Goal: Task Accomplishment & Management: Manage account settings

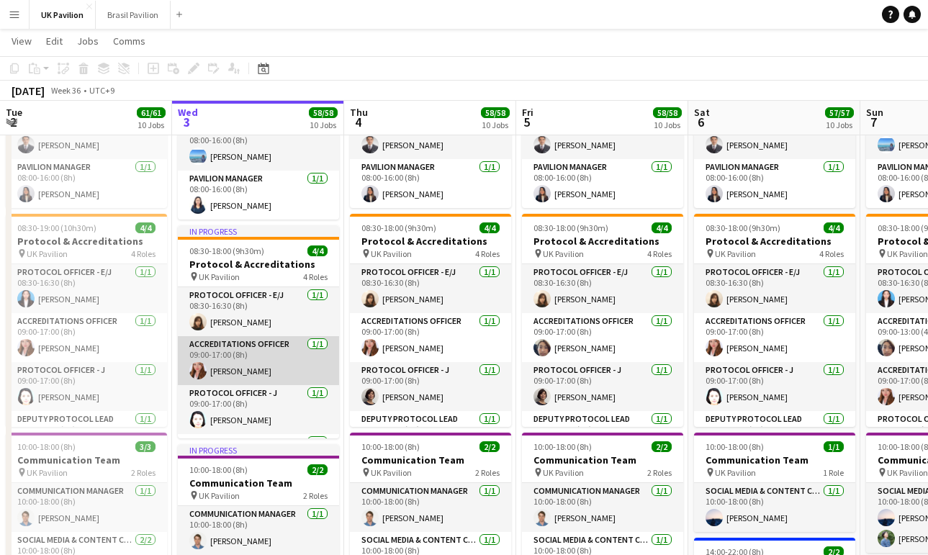
scroll to position [11, 0]
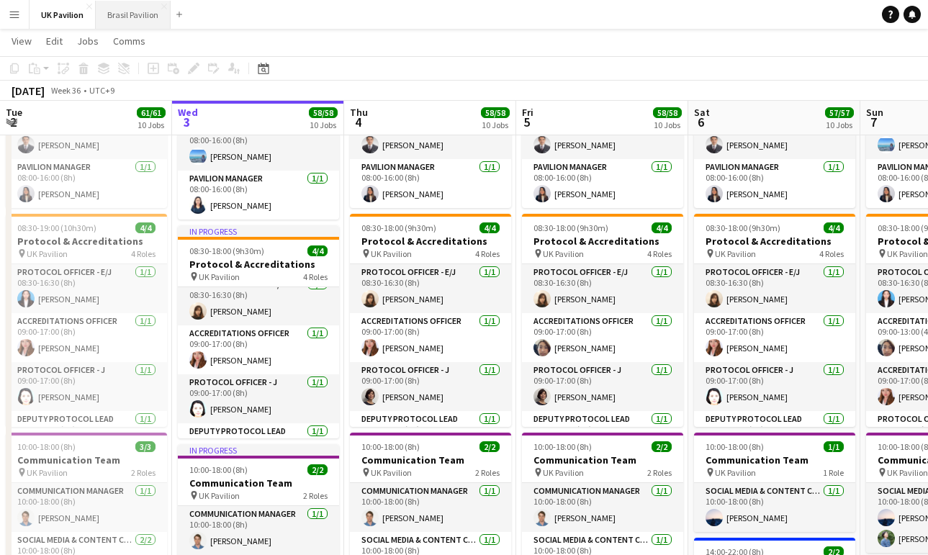
click at [135, 17] on button "Brasil Pavilion Close" at bounding box center [133, 15] width 75 height 28
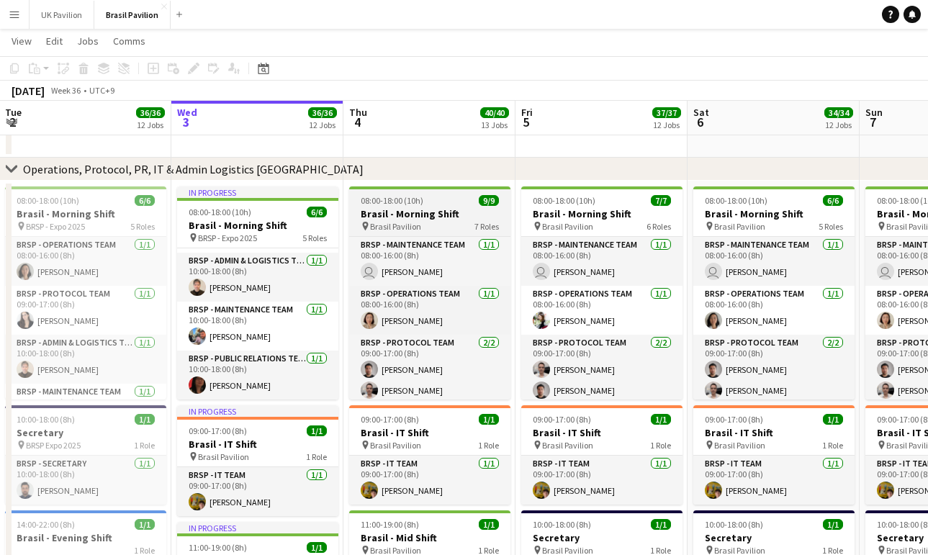
scroll to position [61, 0]
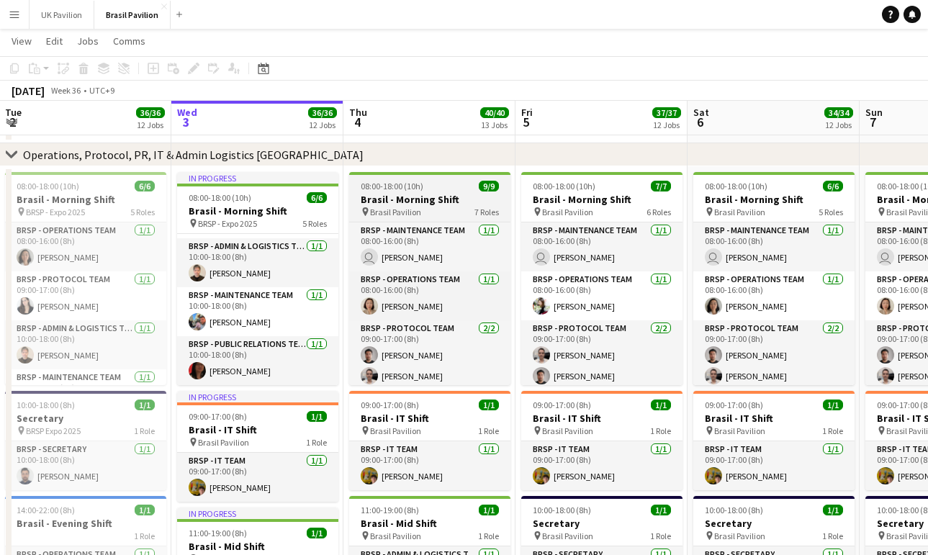
click at [415, 206] on h3 "Brasil - Morning Shift" at bounding box center [429, 199] width 161 height 13
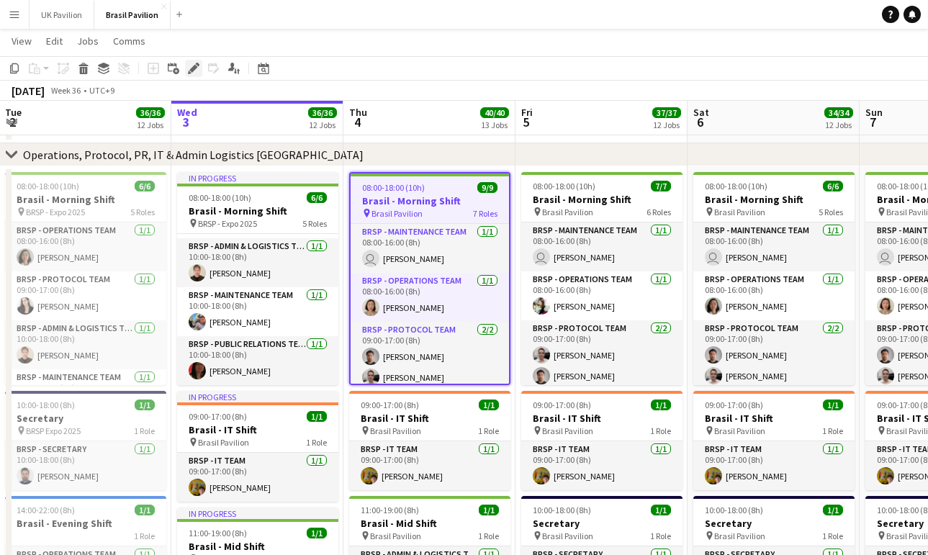
click at [196, 68] on icon at bounding box center [193, 69] width 8 height 8
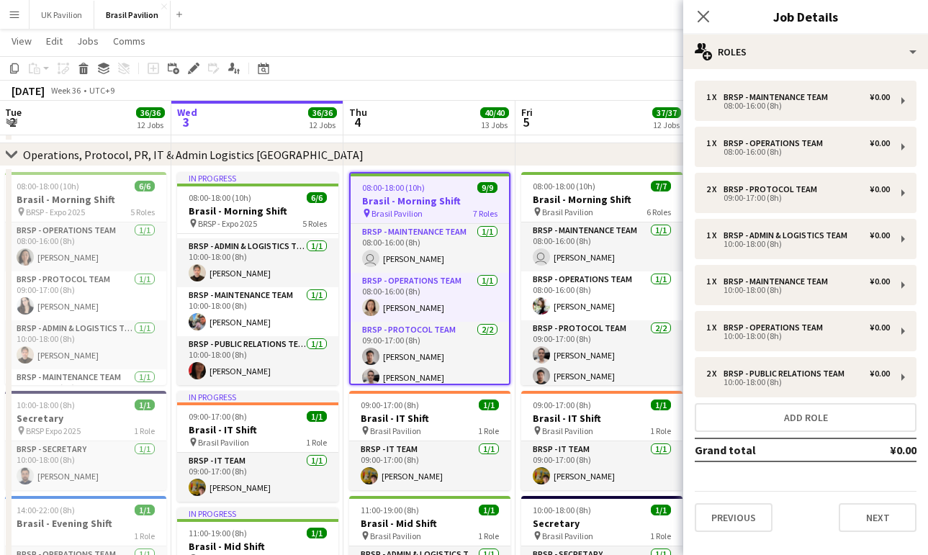
scroll to position [30, 0]
click at [870, 531] on button "Next" at bounding box center [878, 517] width 78 height 29
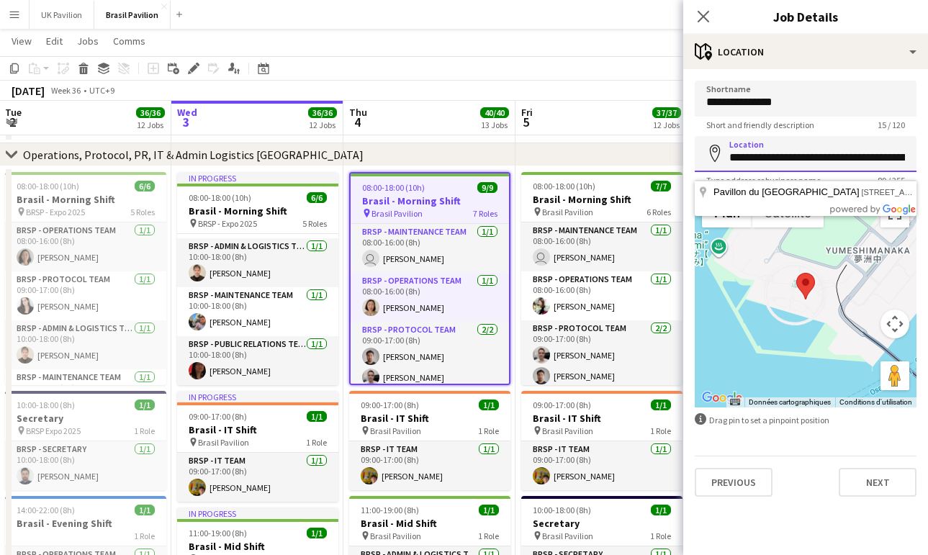
drag, startPoint x: 909, startPoint y: 166, endPoint x: 597, endPoint y: 158, distance: 312.6
type input "**********"
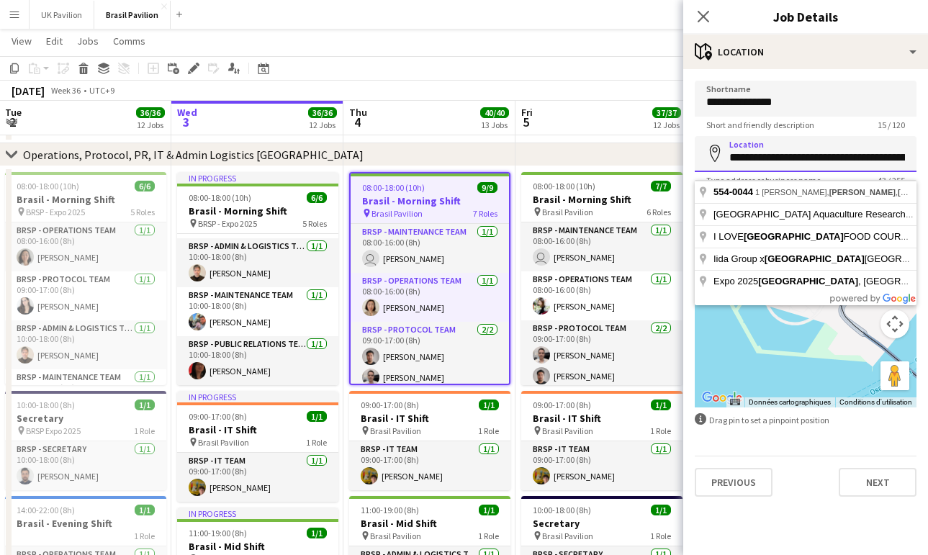
drag, startPoint x: 730, startPoint y: 163, endPoint x: 976, endPoint y: 171, distance: 245.6
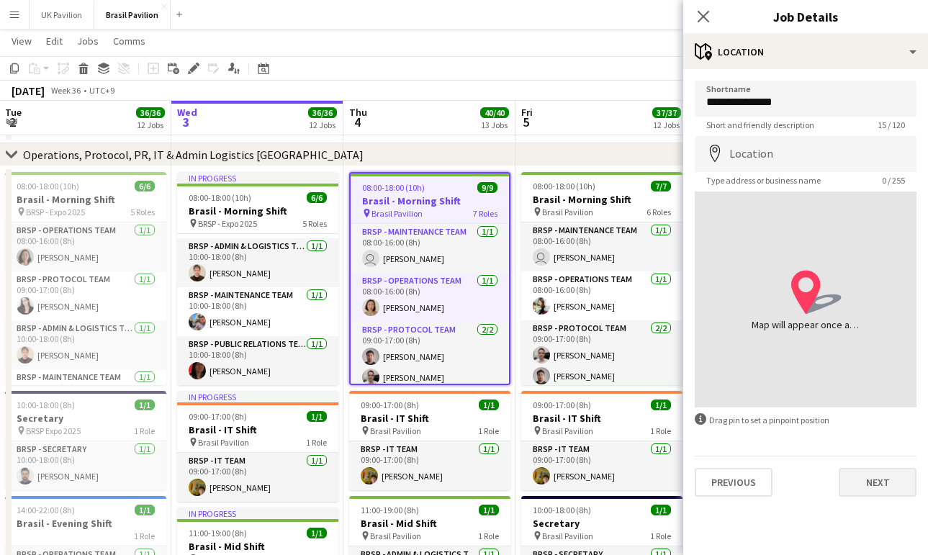
click at [891, 493] on button "Next" at bounding box center [878, 482] width 78 height 29
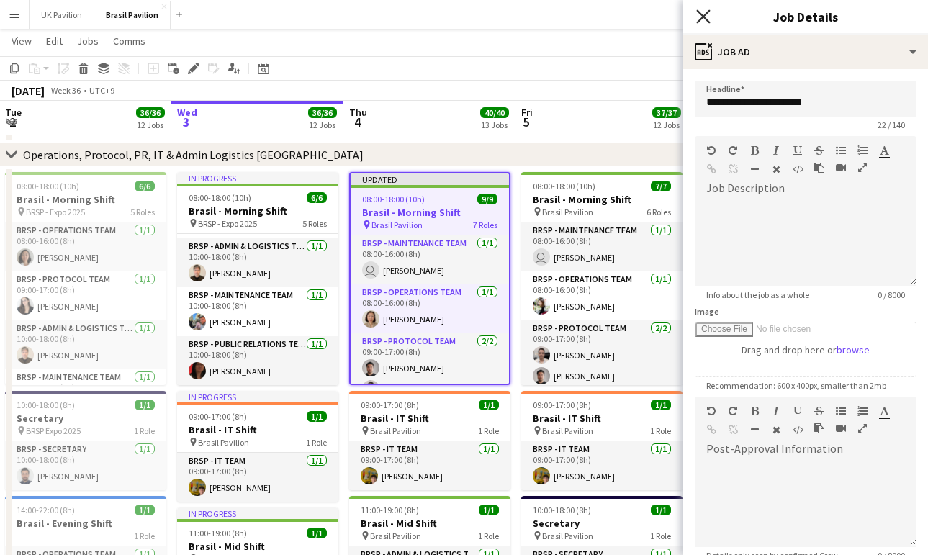
click at [701, 15] on icon at bounding box center [703, 16] width 14 height 14
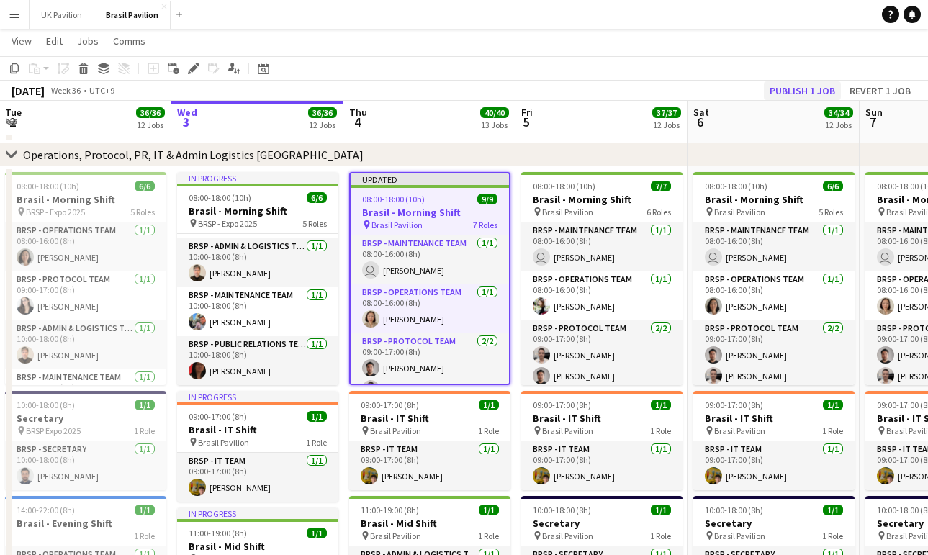
click at [768, 89] on button "Publish 1 job" at bounding box center [802, 90] width 77 height 19
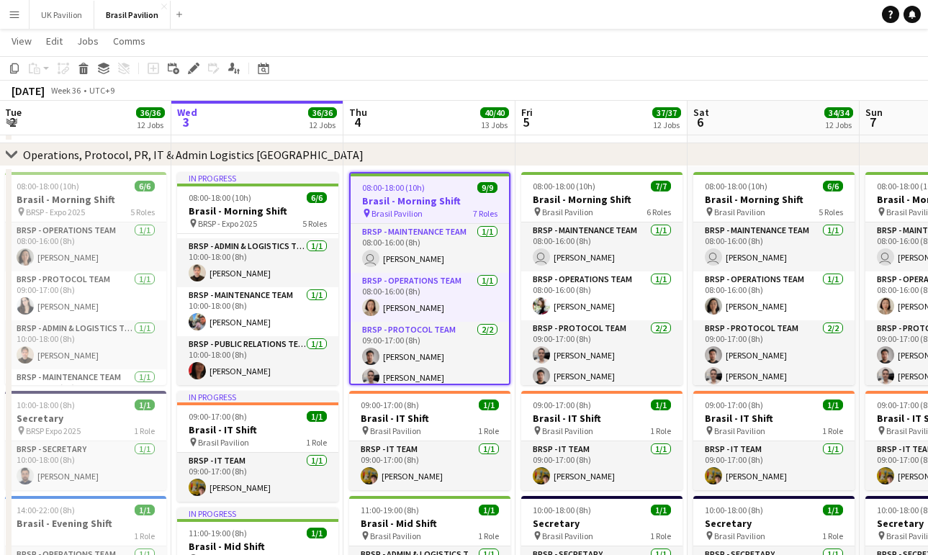
click at [346, 62] on app-toolbar "Copy Paste Paste Command V Paste with crew Command Shift V Paste linked Job [GE…" at bounding box center [464, 68] width 928 height 24
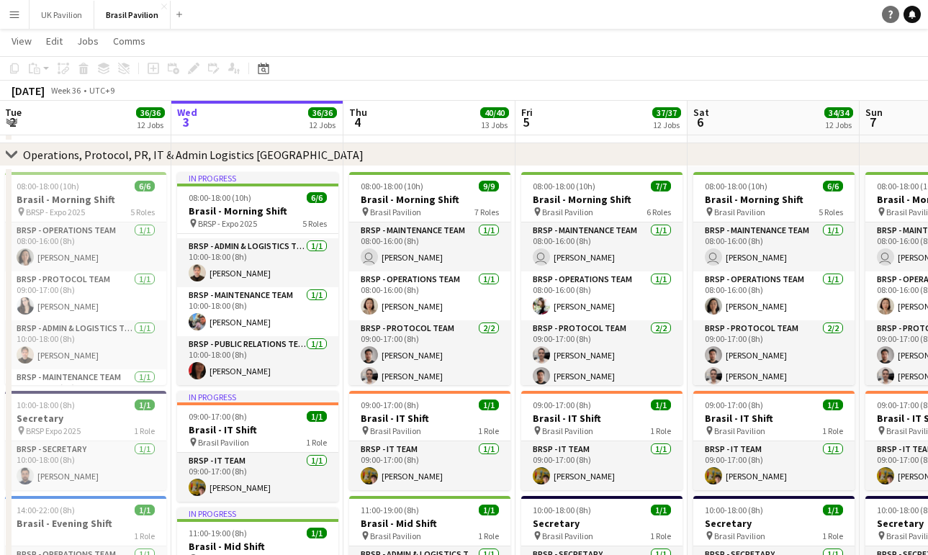
click at [893, 19] on link "Help" at bounding box center [890, 14] width 17 height 17
click at [548, 21] on app-navbar "Menu Boards Boards Boards All jobs Status Workforce Workforce My Workforce Recr…" at bounding box center [464, 14] width 928 height 29
click at [91, 17] on button "UK Pavilion Close" at bounding box center [62, 15] width 65 height 28
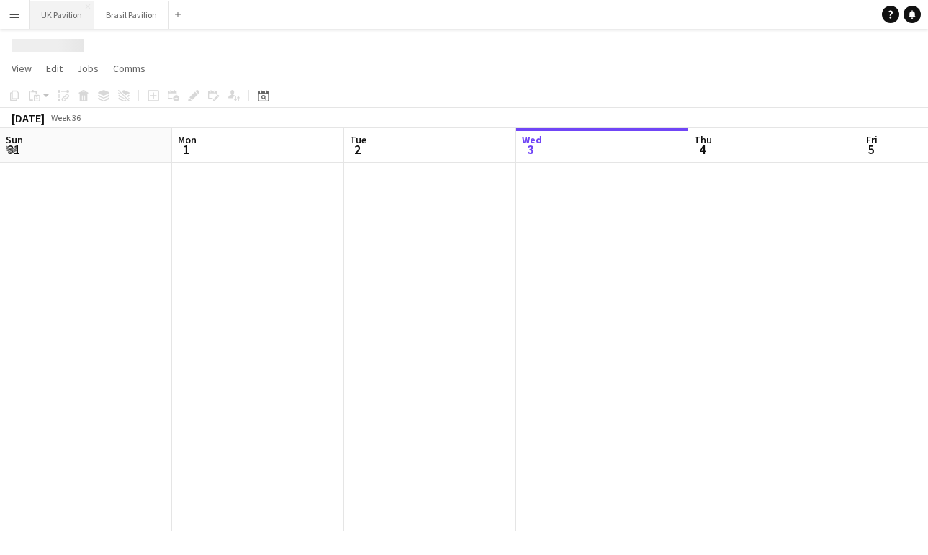
scroll to position [0, 344]
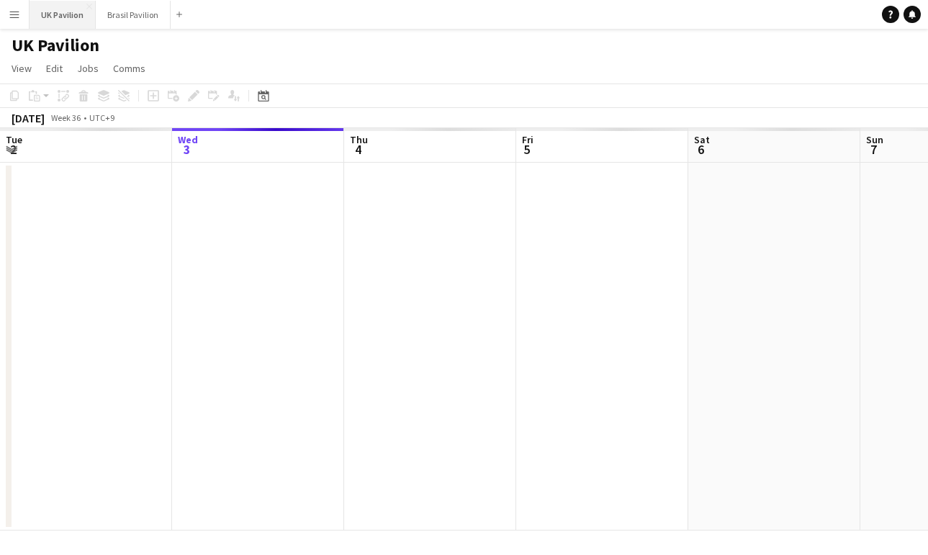
click at [80, 16] on button "UK Pavilion Close" at bounding box center [63, 15] width 66 height 28
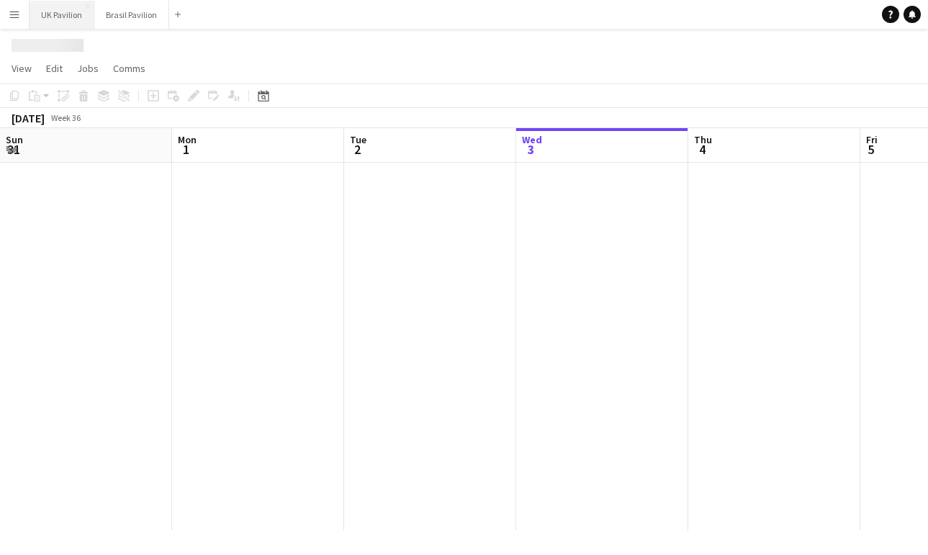
scroll to position [0, 344]
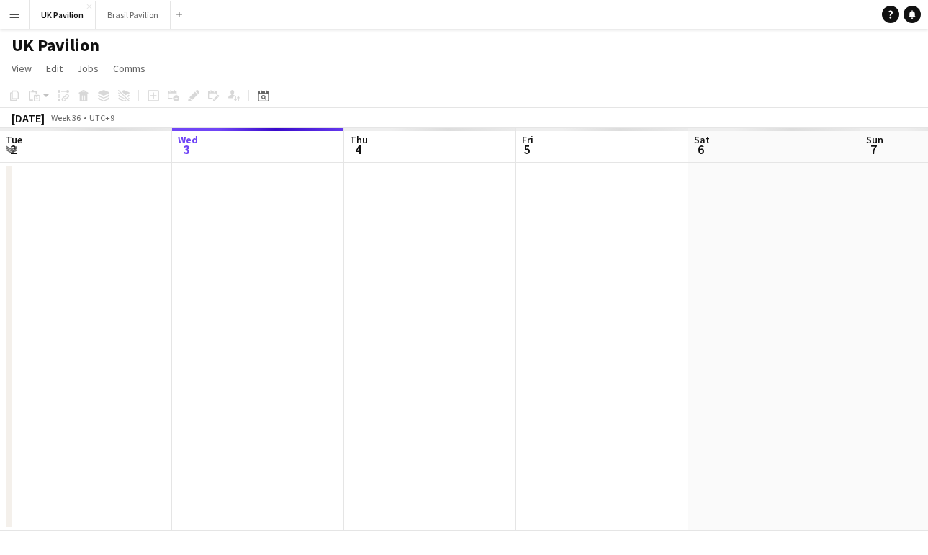
click at [14, 14] on app-icon "Menu" at bounding box center [15, 15] width 12 height 12
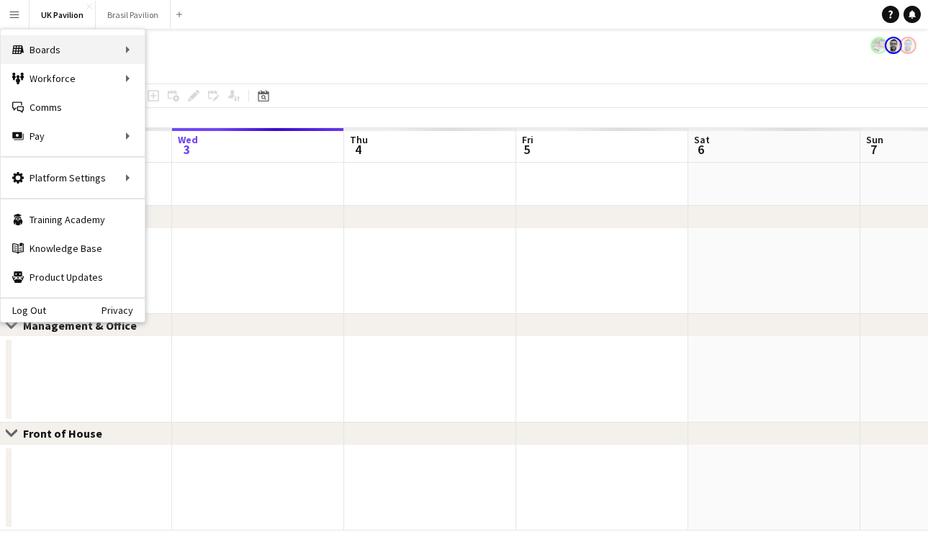
click at [24, 19] on button "Menu" at bounding box center [14, 14] width 29 height 29
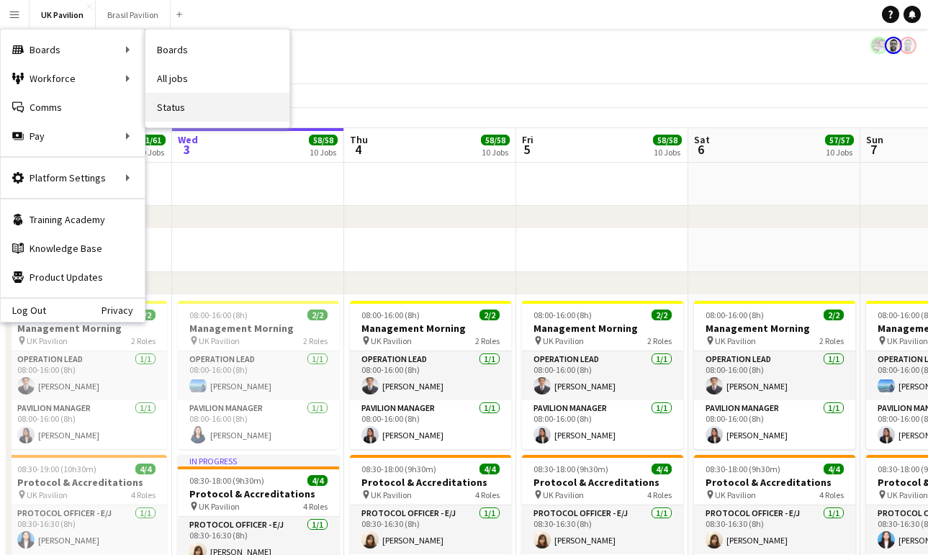
click at [194, 109] on link "Status" at bounding box center [217, 107] width 144 height 29
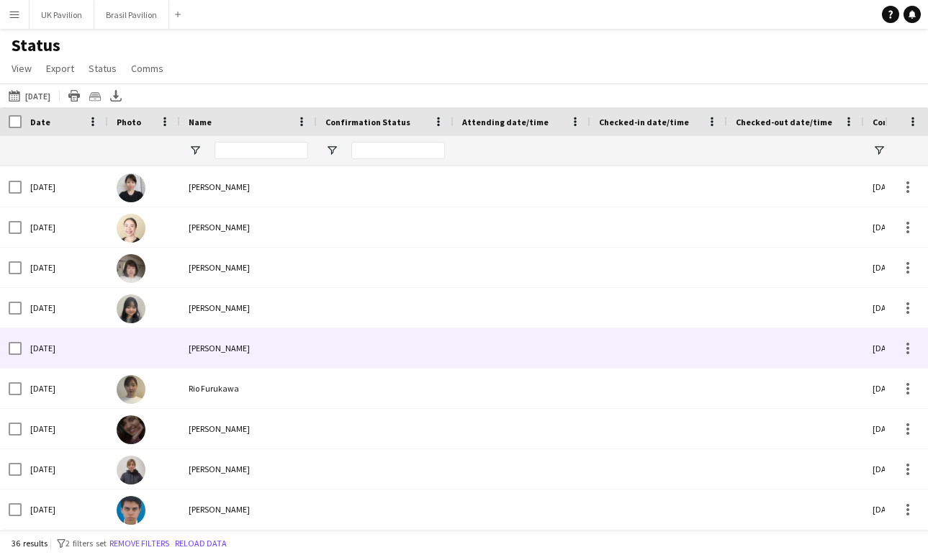
scroll to position [1, 0]
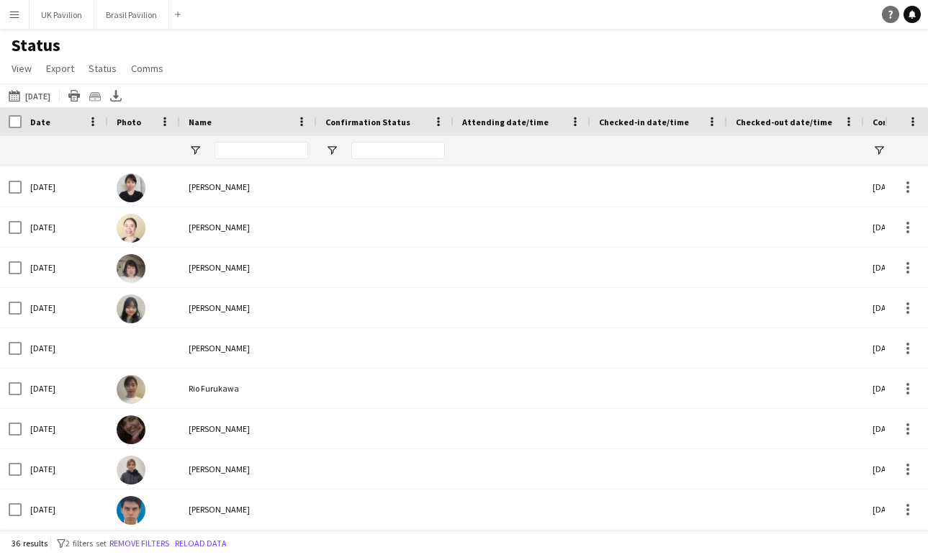
click at [889, 17] on icon "Help" at bounding box center [890, 14] width 9 height 9
click at [343, 81] on div "Status View Views Default view New view Update view Delete view Edit name Custo…" at bounding box center [464, 59] width 928 height 49
click at [73, 15] on button "UK Pavilion Close" at bounding box center [62, 15] width 65 height 28
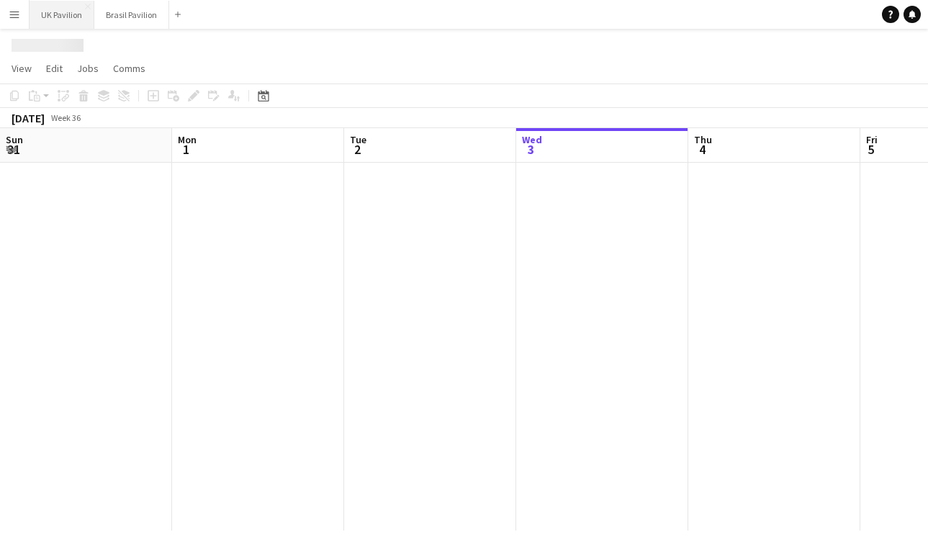
scroll to position [0, 344]
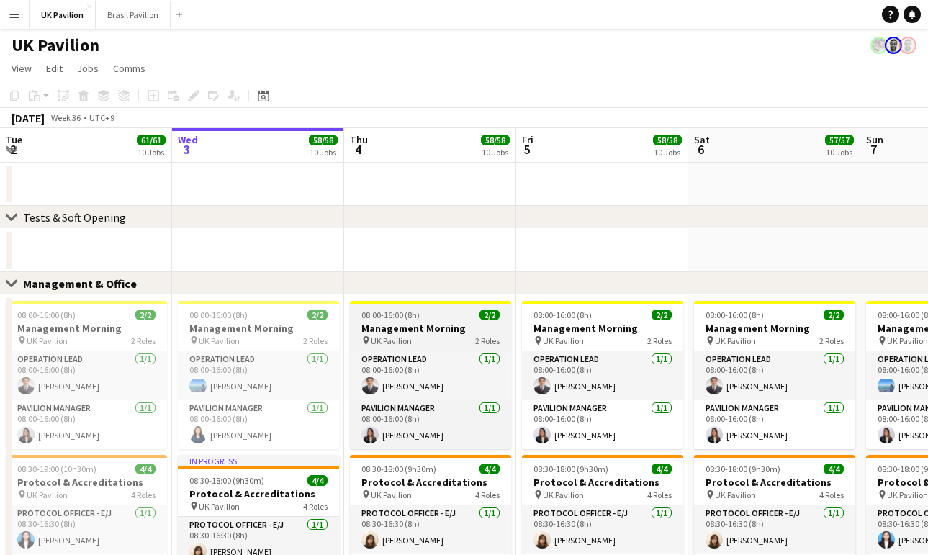
click at [411, 320] on span "08:00-16:00 (8h)" at bounding box center [390, 315] width 58 height 11
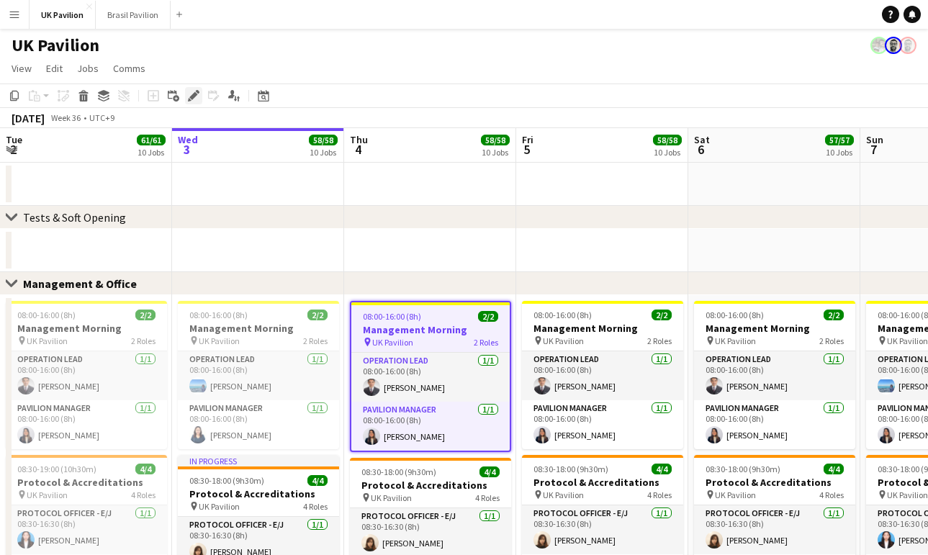
click at [187, 104] on div "Edit" at bounding box center [193, 95] width 17 height 17
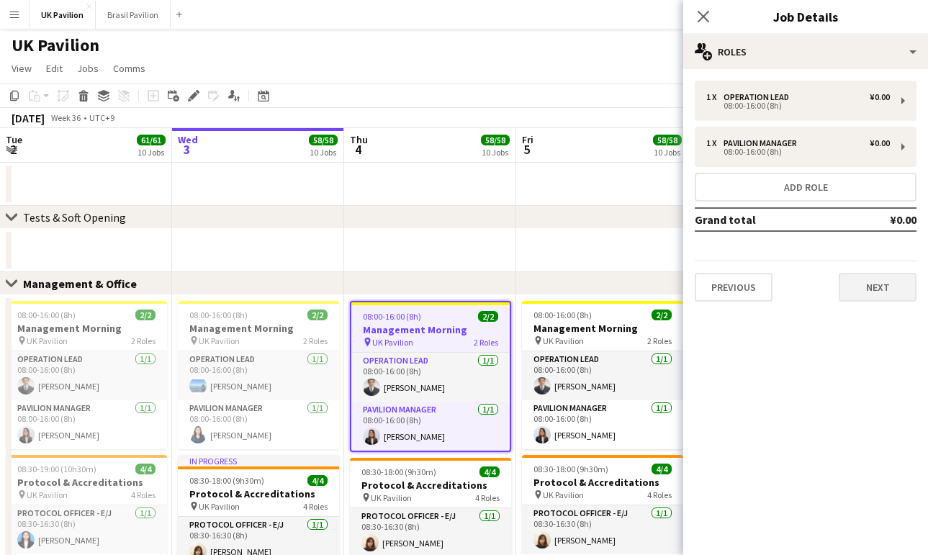
click at [870, 292] on button "Next" at bounding box center [878, 287] width 78 height 29
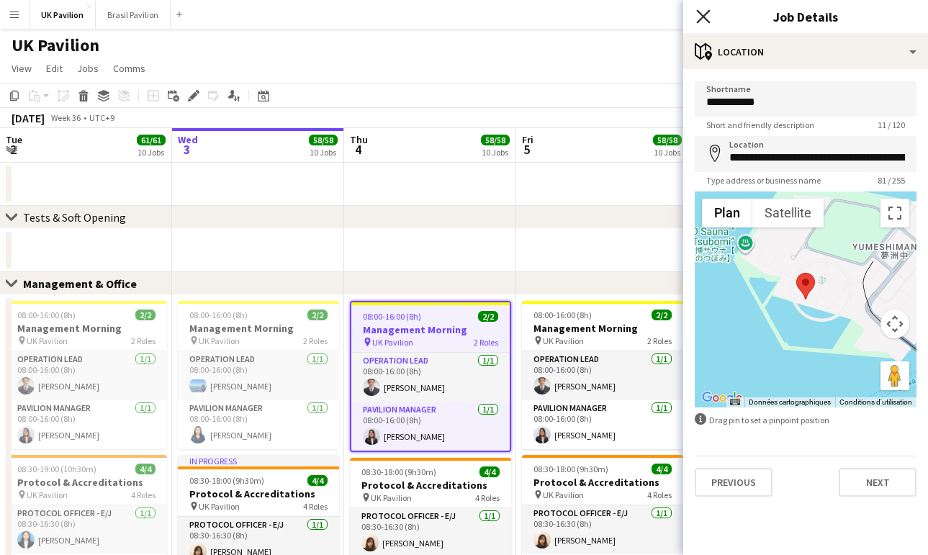
click at [705, 14] on icon at bounding box center [703, 16] width 14 height 14
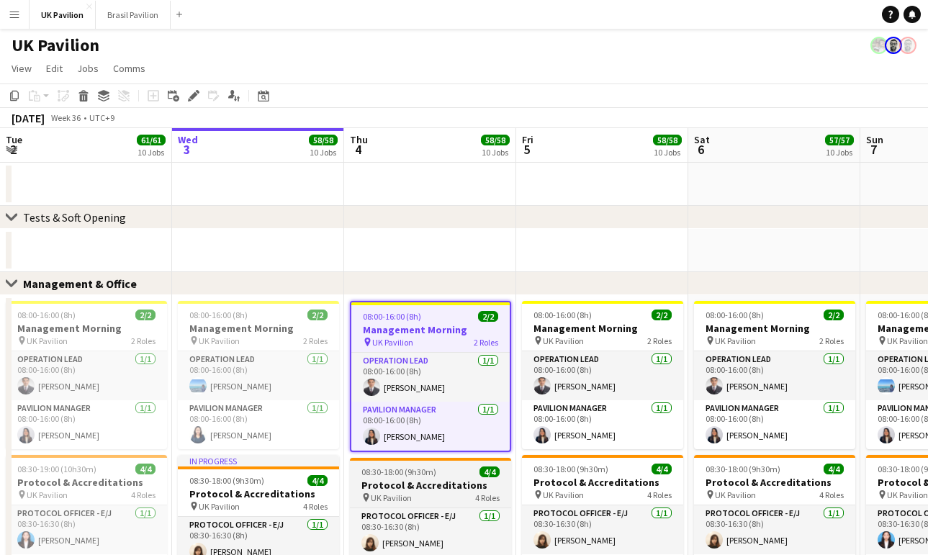
click at [415, 477] on span "08:30-18:00 (9h30m)" at bounding box center [398, 472] width 75 height 11
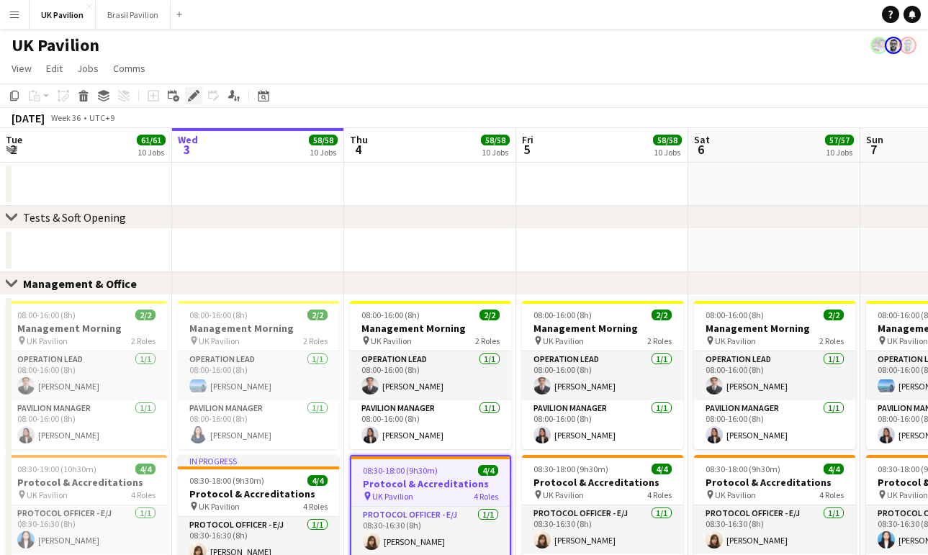
click at [197, 94] on icon at bounding box center [198, 92] width 4 height 4
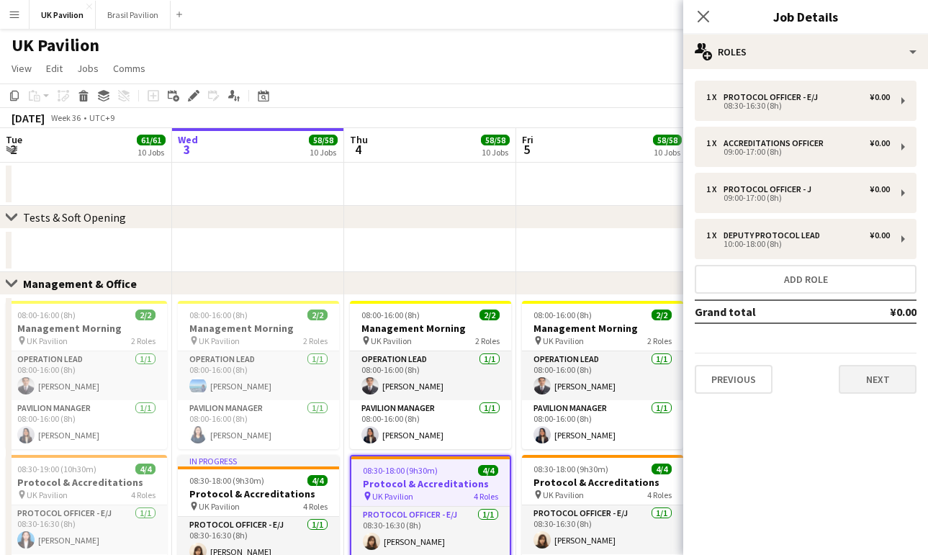
click at [871, 394] on button "Next" at bounding box center [878, 379] width 78 height 29
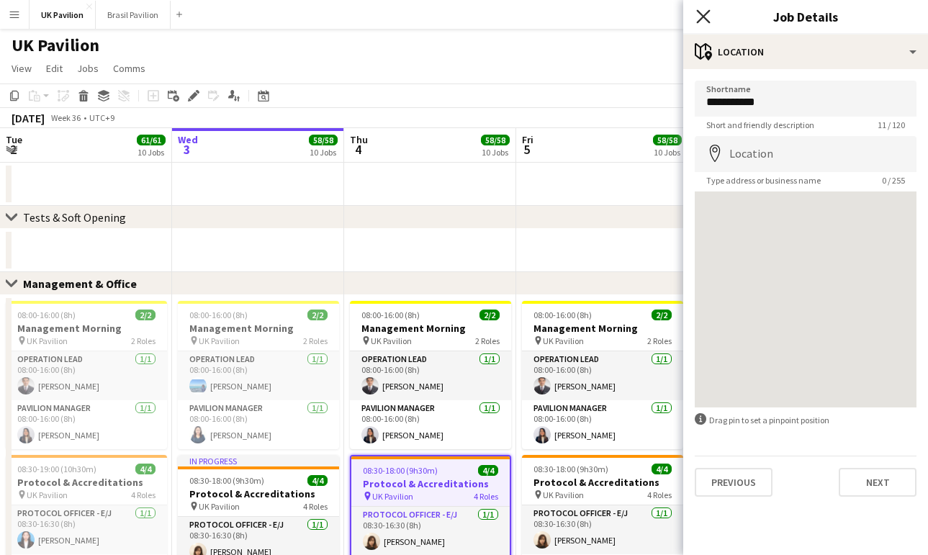
click at [704, 17] on icon at bounding box center [703, 16] width 14 height 14
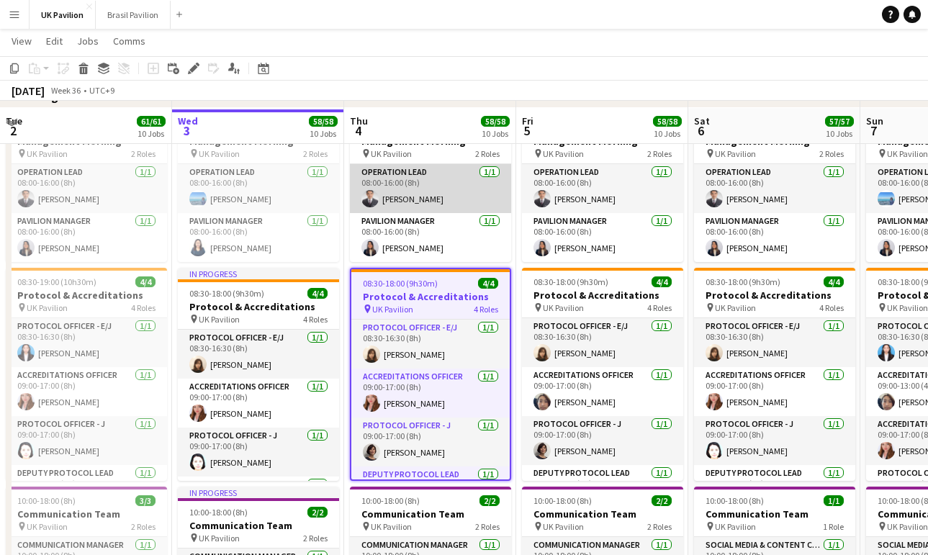
scroll to position [232, 0]
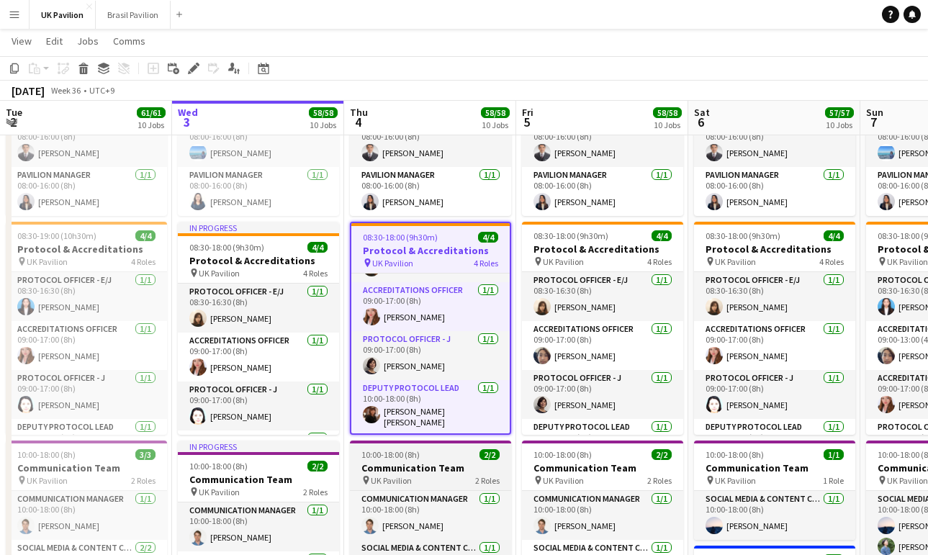
click at [429, 475] on h3 "Communication Team" at bounding box center [430, 468] width 161 height 13
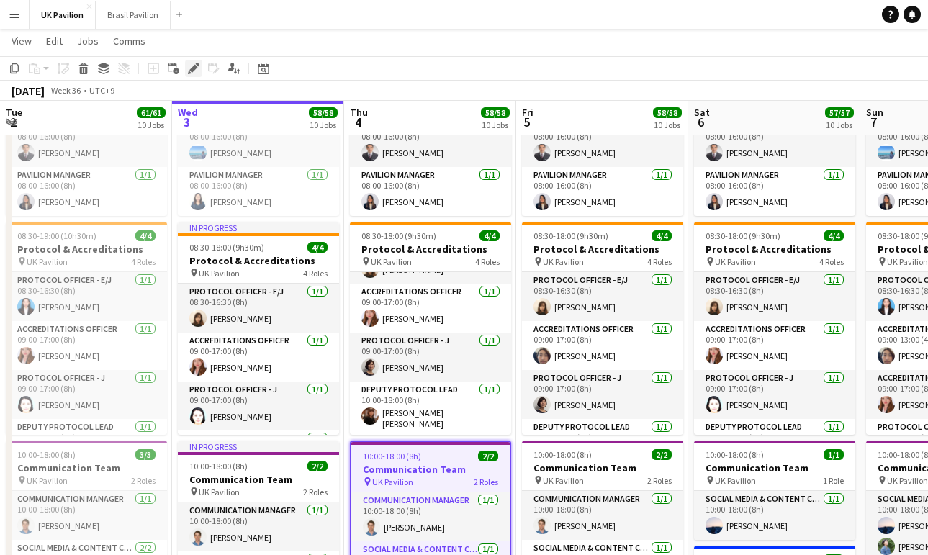
click at [197, 68] on icon "Edit" at bounding box center [194, 69] width 12 height 12
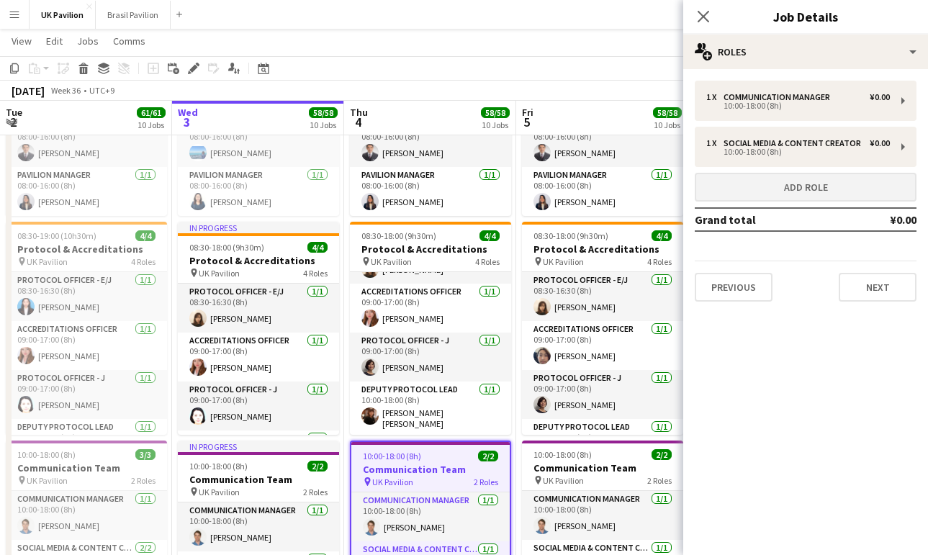
click at [801, 200] on button "Add role" at bounding box center [806, 187] width 222 height 29
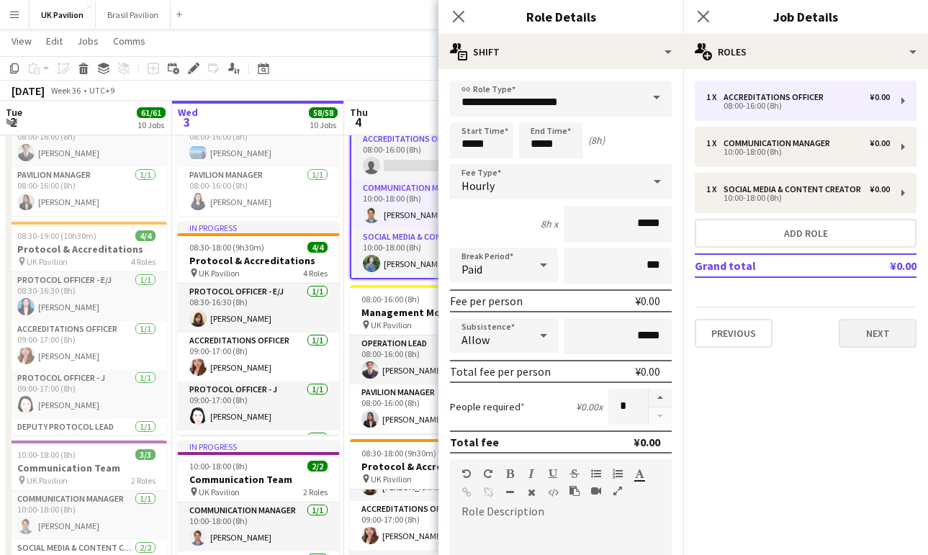
click at [883, 348] on button "Next" at bounding box center [878, 333] width 78 height 29
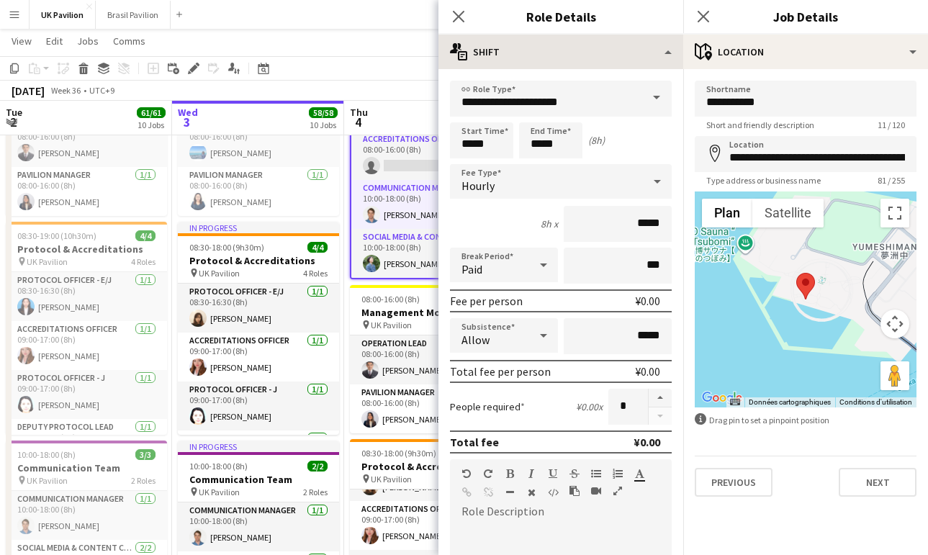
drag, startPoint x: 703, startPoint y: 17, endPoint x: 688, endPoint y: 38, distance: 25.8
click at [702, 17] on icon at bounding box center [704, 17] width 12 height 12
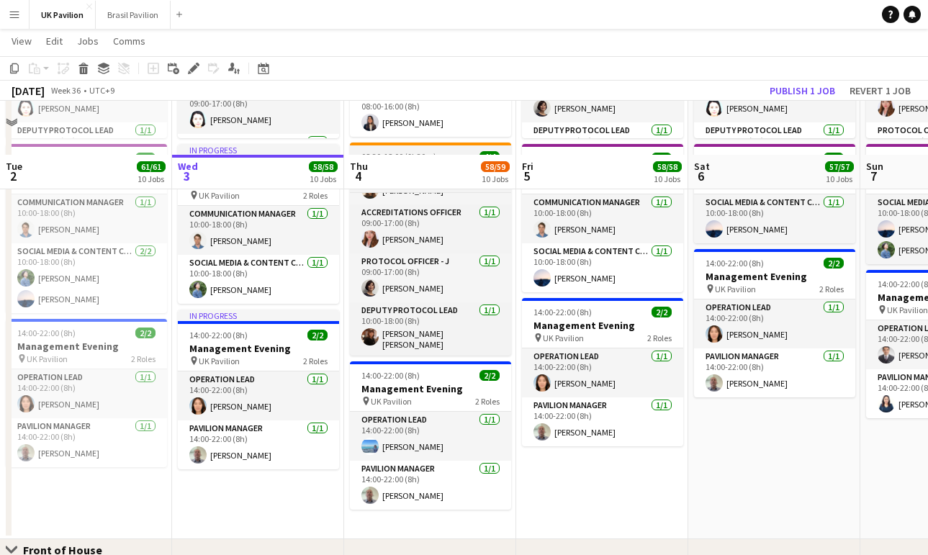
scroll to position [590, 0]
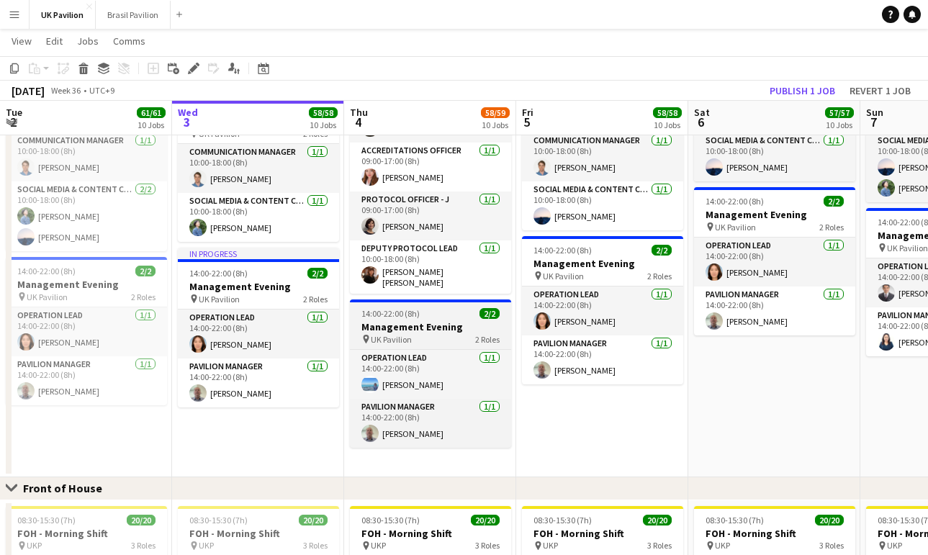
click at [447, 333] on h3 "Management Evening" at bounding box center [430, 326] width 161 height 13
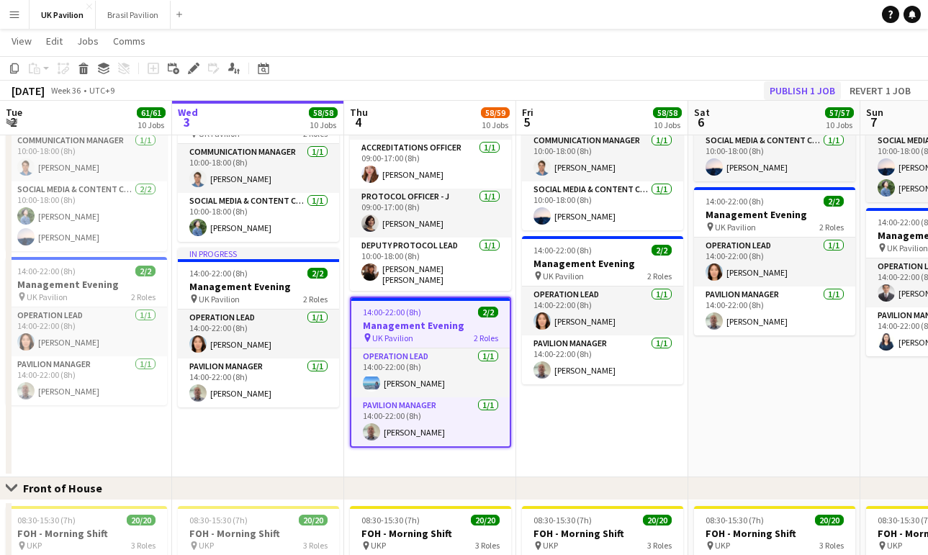
click at [777, 90] on button "Publish 1 job" at bounding box center [802, 90] width 77 height 19
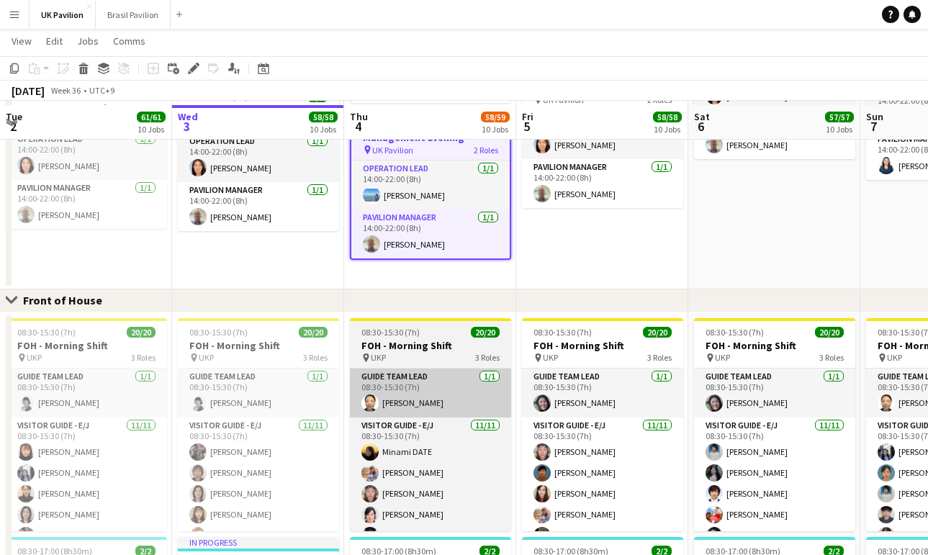
scroll to position [789, 0]
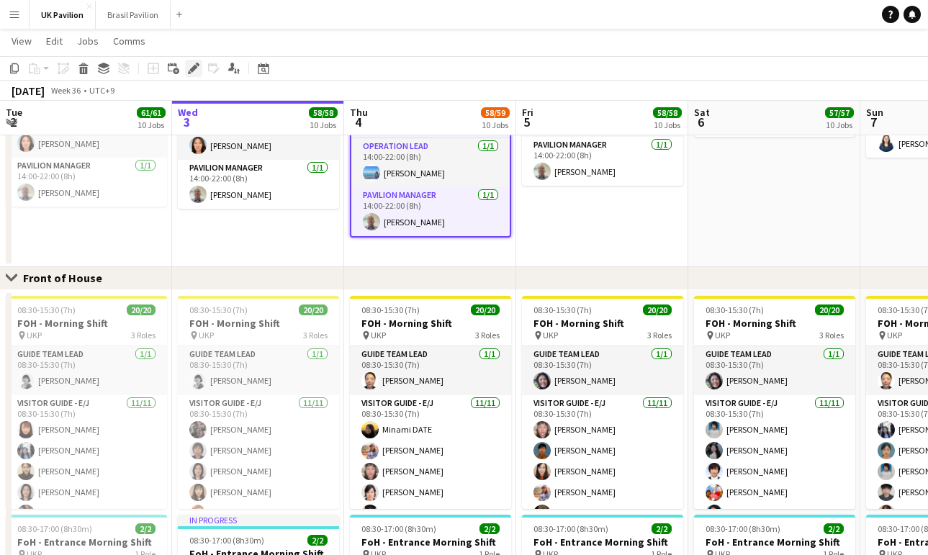
click at [188, 67] on icon "Edit" at bounding box center [194, 69] width 12 height 12
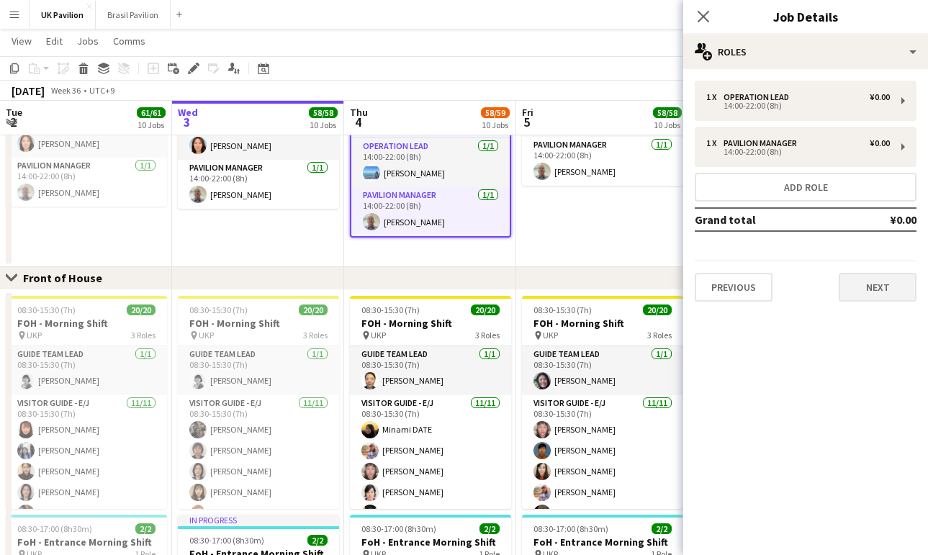
click at [884, 291] on button "Next" at bounding box center [878, 287] width 78 height 29
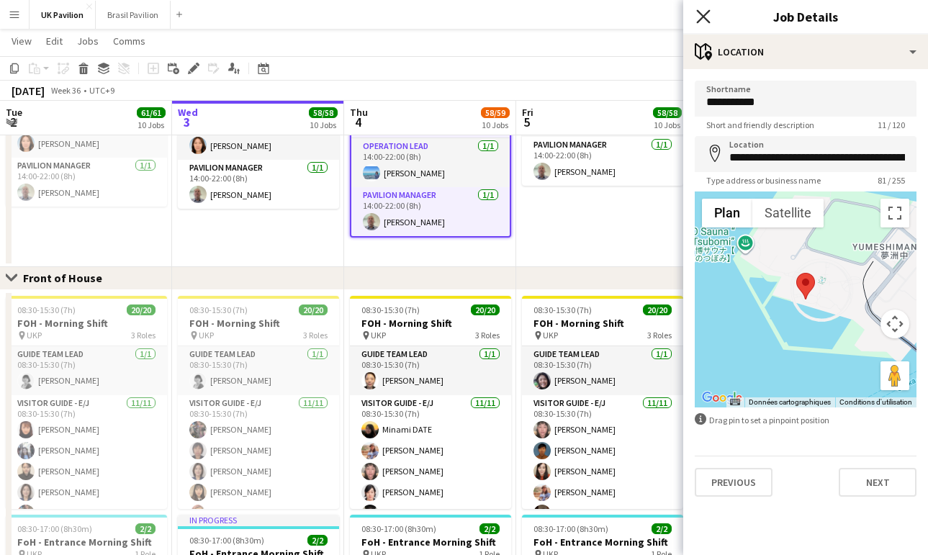
click at [700, 16] on icon "Close pop-in" at bounding box center [703, 16] width 14 height 14
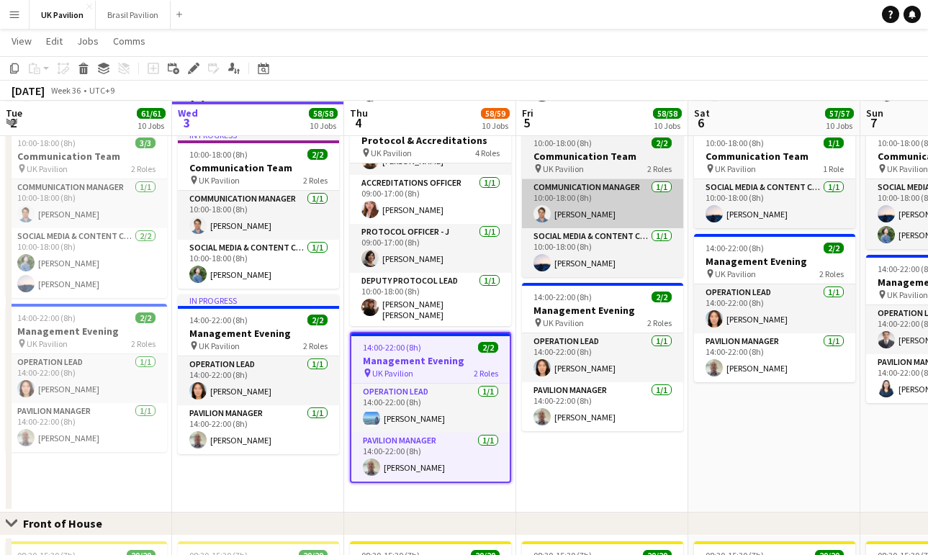
scroll to position [544, 0]
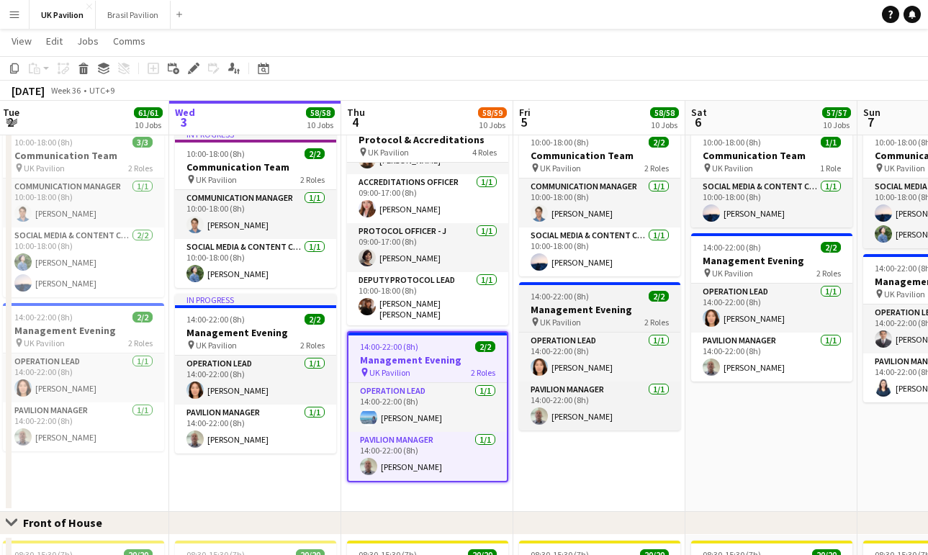
click at [597, 316] on h3 "Management Evening" at bounding box center [599, 309] width 161 height 13
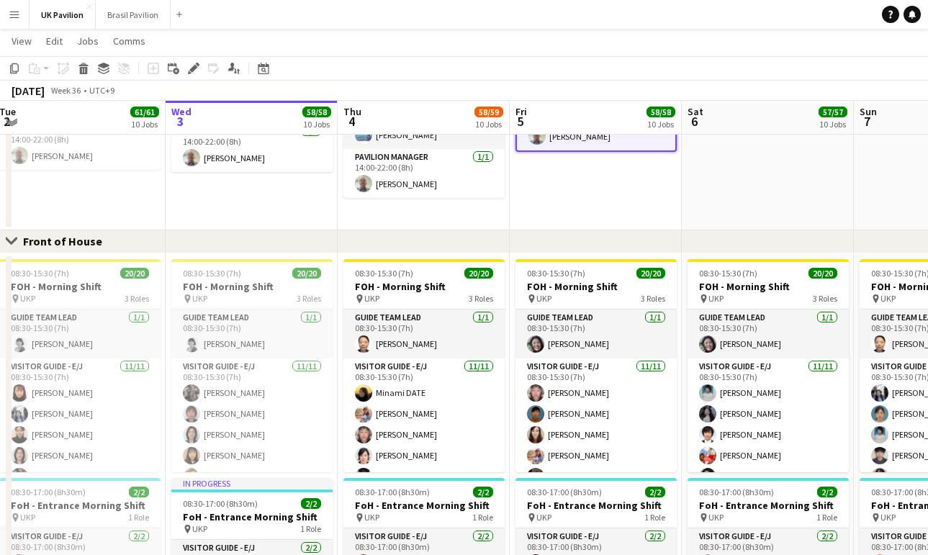
scroll to position [829, 0]
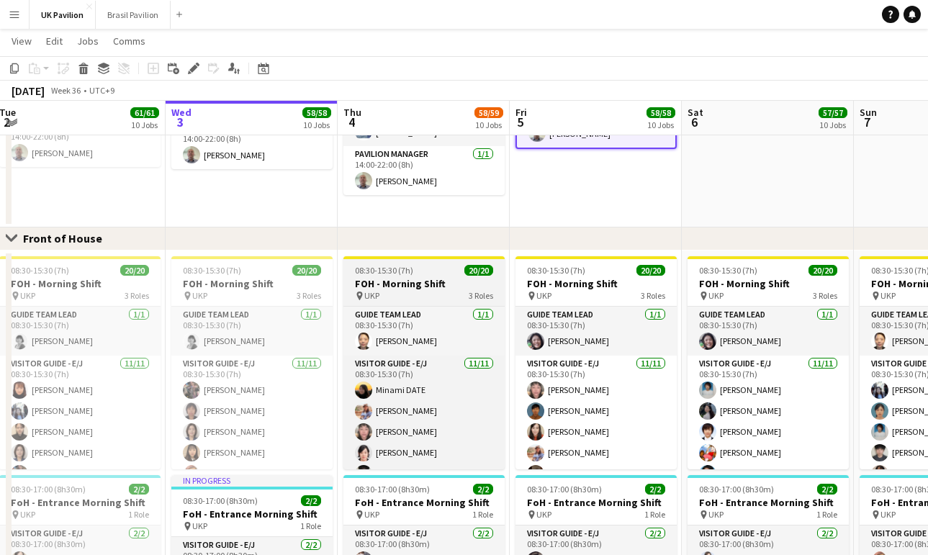
click at [403, 286] on h3 "FOH - Morning Shift" at bounding box center [423, 283] width 161 height 13
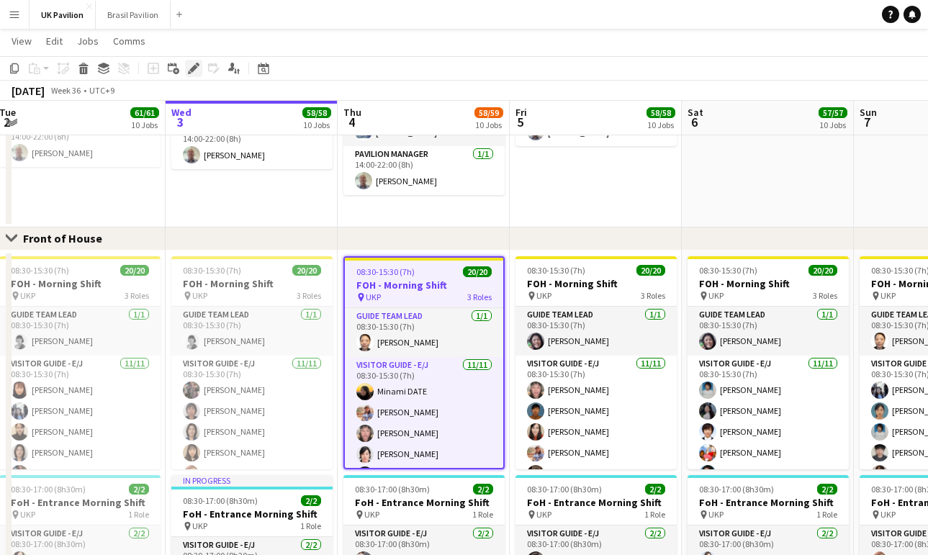
click at [197, 68] on icon "Edit" at bounding box center [194, 69] width 12 height 12
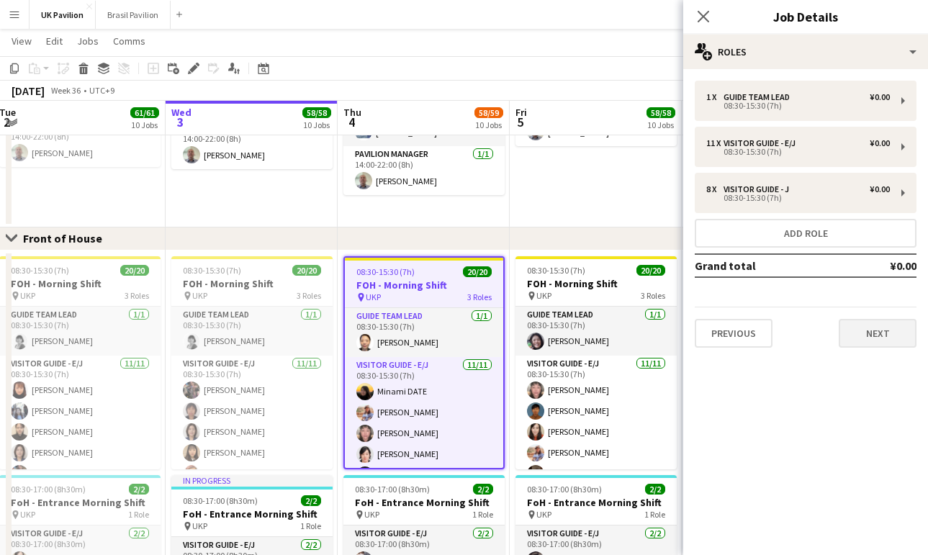
click at [873, 348] on button "Next" at bounding box center [878, 333] width 78 height 29
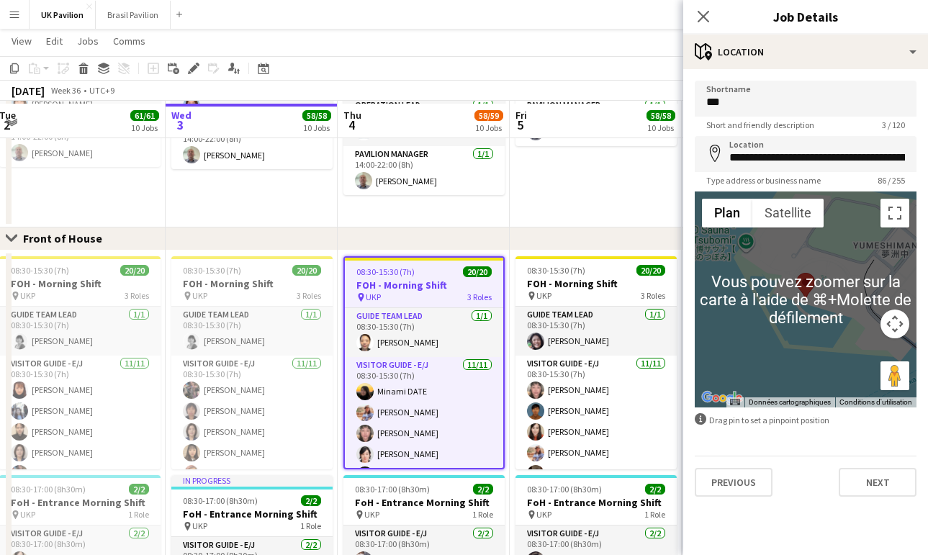
scroll to position [833, 0]
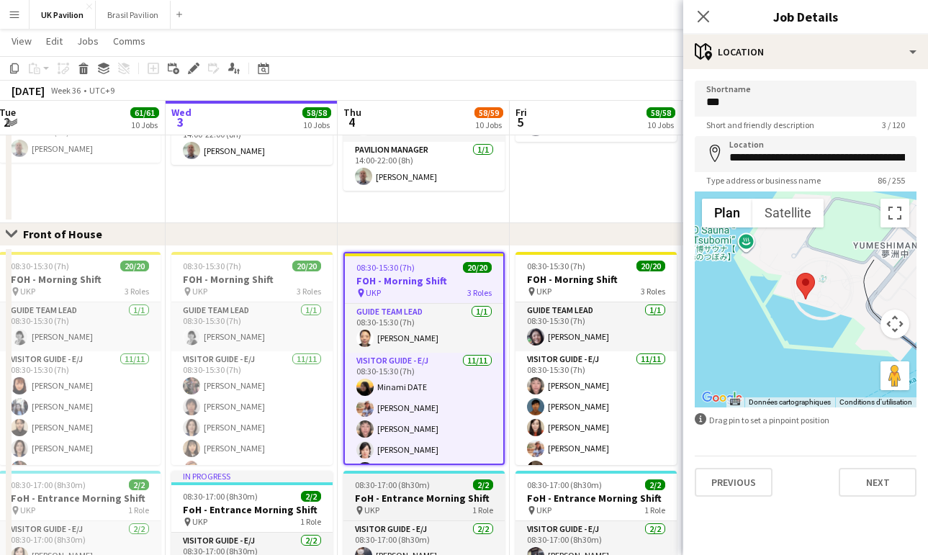
click at [419, 505] on h3 "FoH - Entrance Morning Shift" at bounding box center [423, 498] width 161 height 13
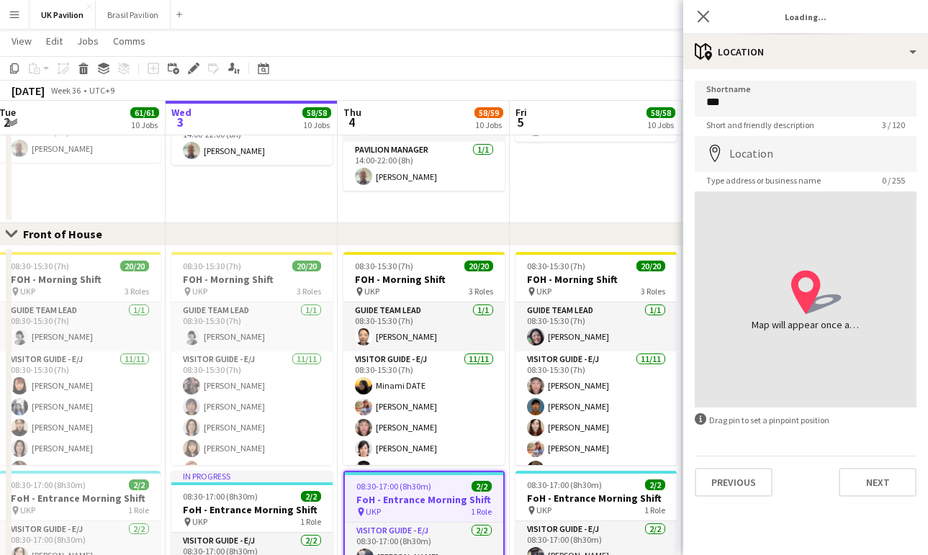
type input "**********"
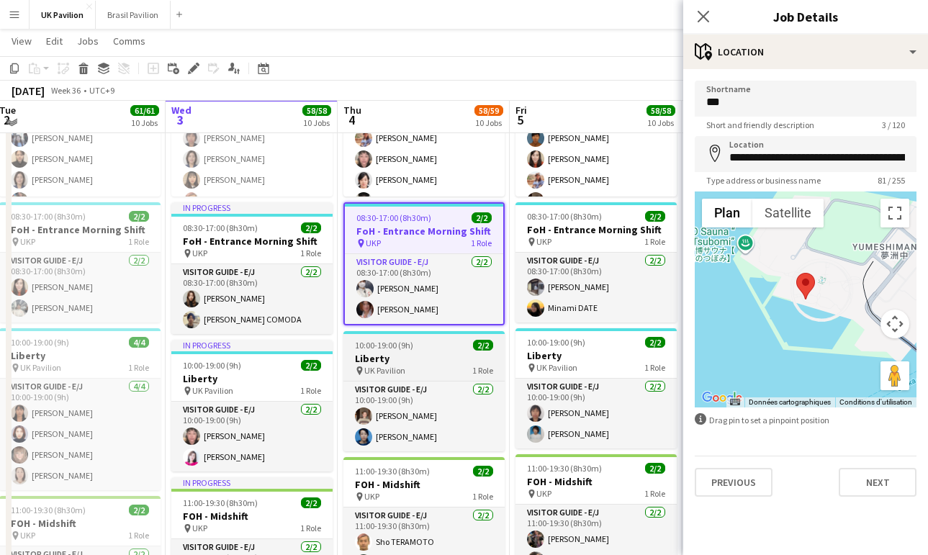
scroll to position [1102, 0]
click at [433, 350] on div "10:00-19:00 (9h) 2/2" at bounding box center [423, 344] width 161 height 11
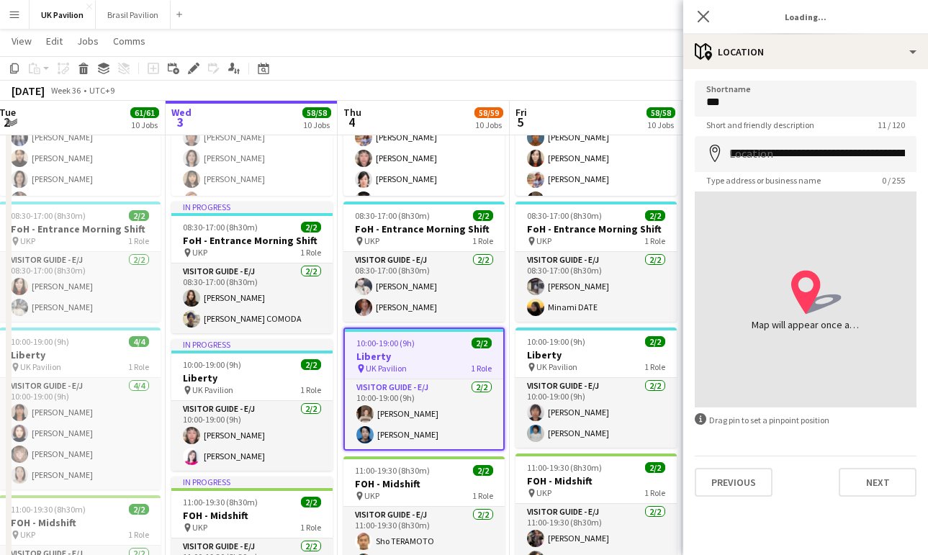
type input "**********"
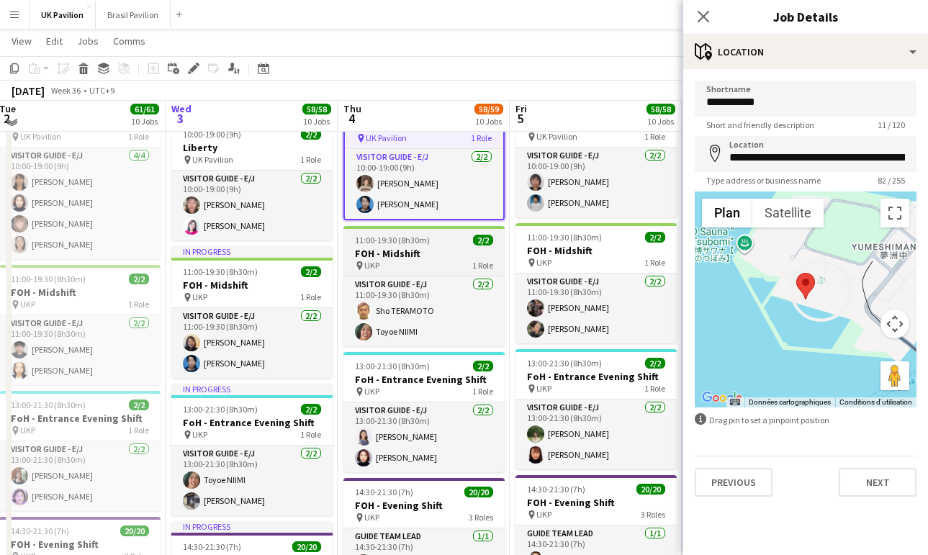
scroll to position [1334, 0]
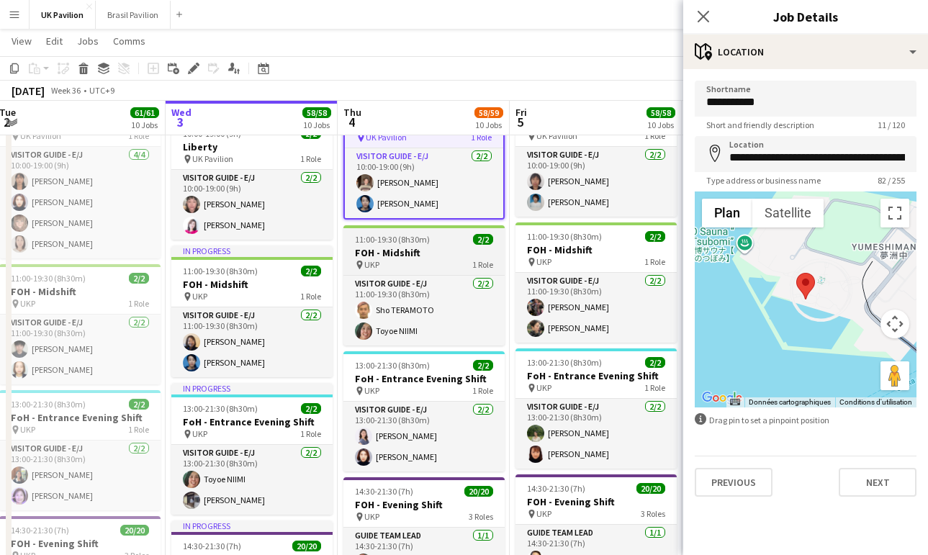
click at [391, 259] on h3 "FOH - Midshift" at bounding box center [423, 252] width 161 height 13
type input "***"
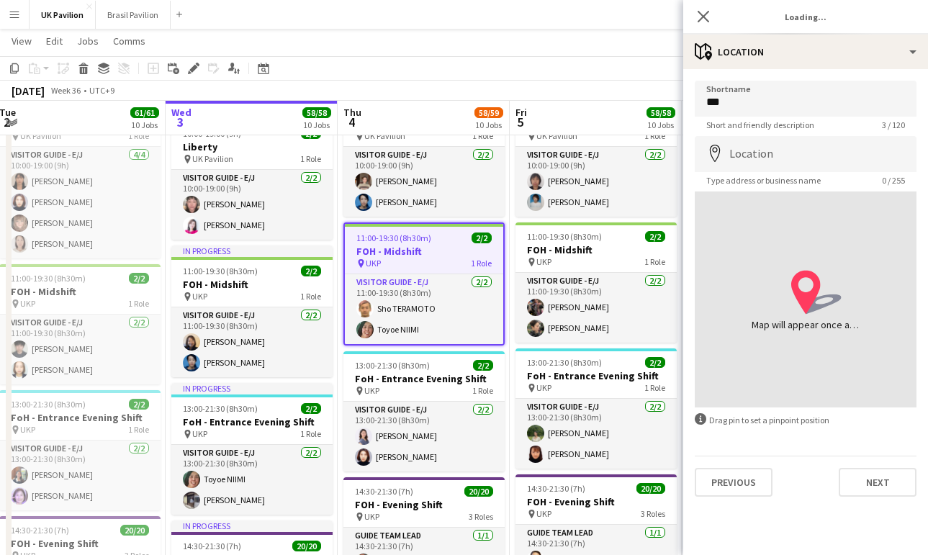
type input "**********"
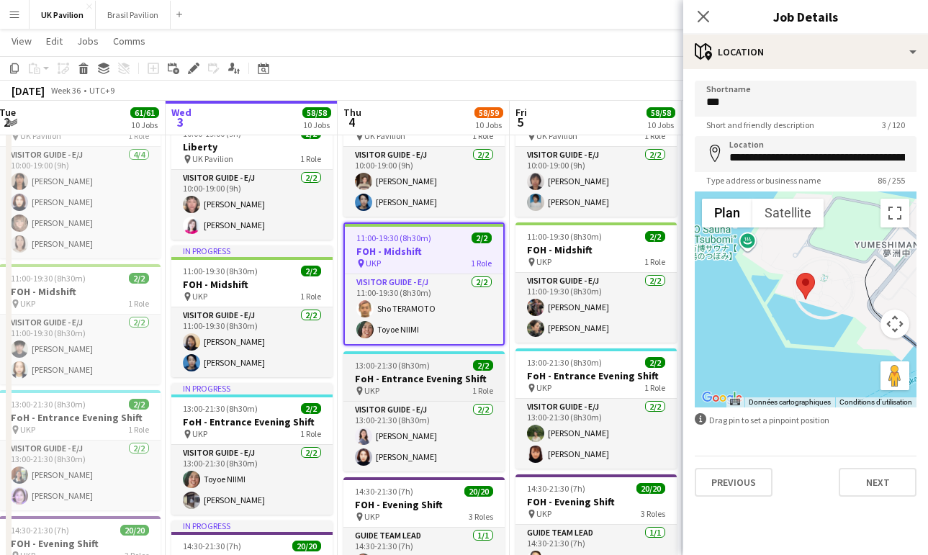
click at [412, 385] on h3 "FoH - Entrance Evening Shift" at bounding box center [423, 378] width 161 height 13
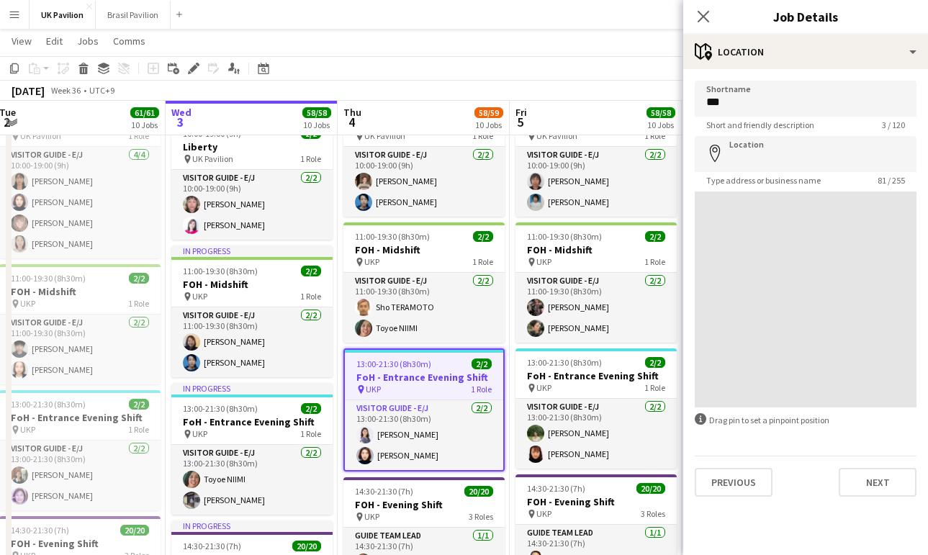
type input "**********"
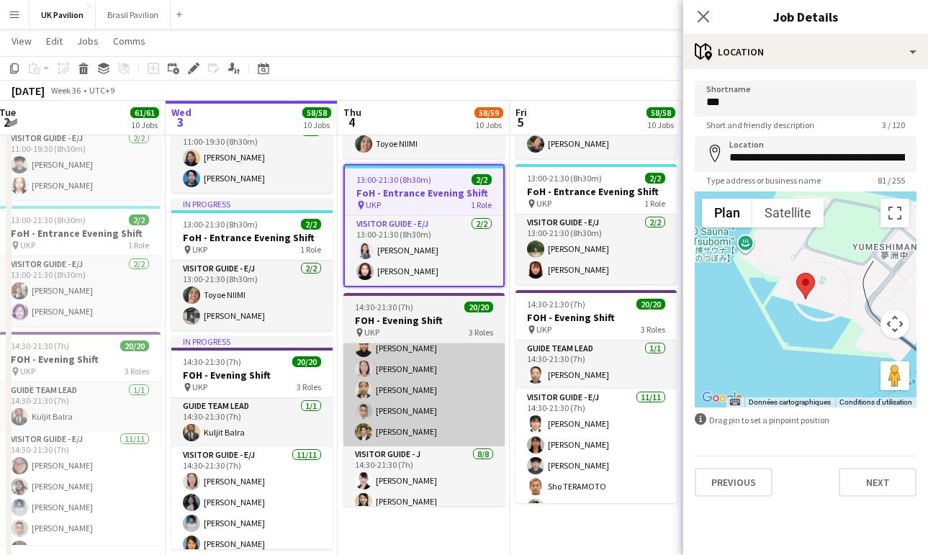
scroll to position [204, 0]
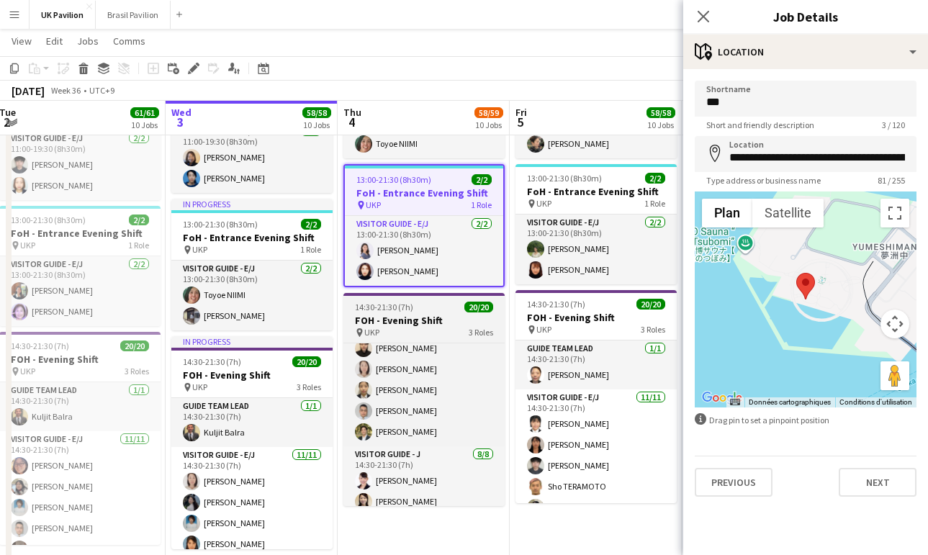
click at [408, 327] on h3 "FOH - Evening Shift" at bounding box center [423, 320] width 161 height 13
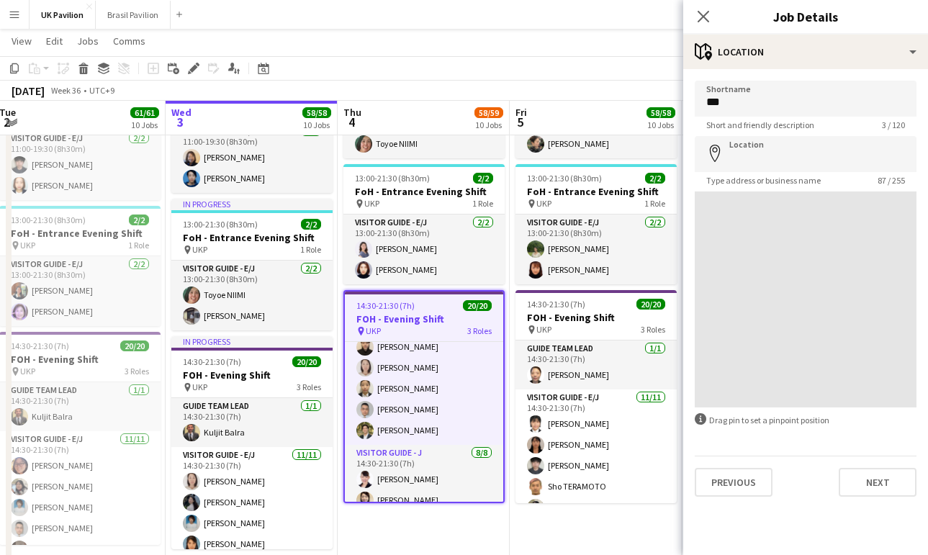
type input "**********"
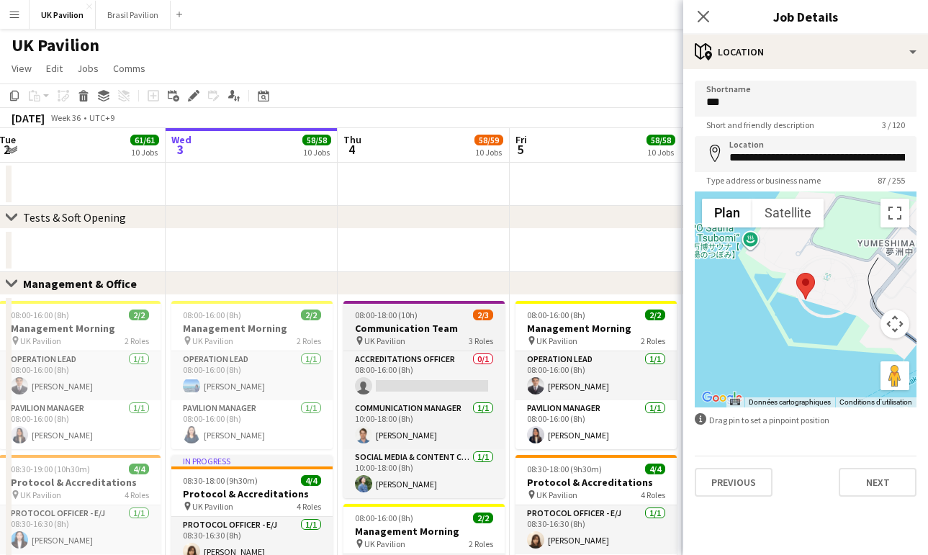
scroll to position [-1, 0]
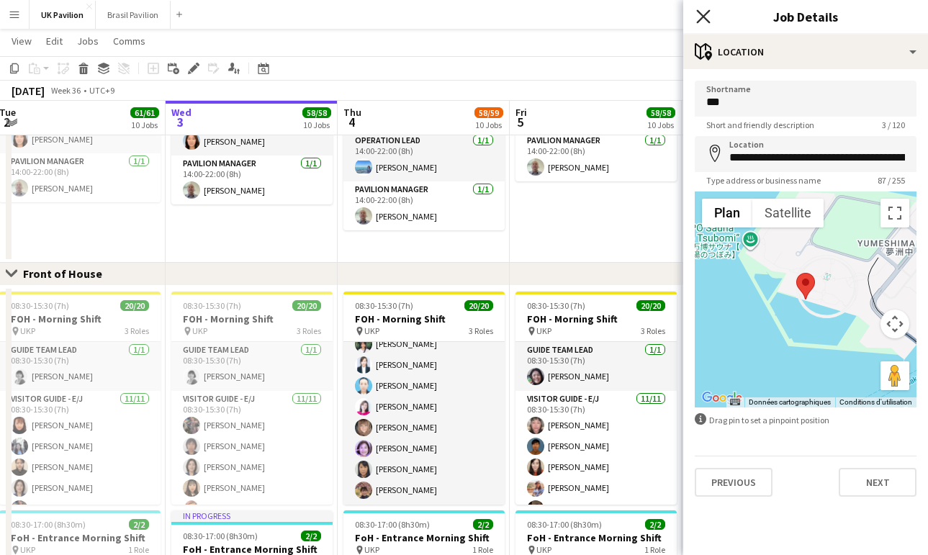
click at [703, 14] on icon "Close pop-in" at bounding box center [703, 16] width 14 height 14
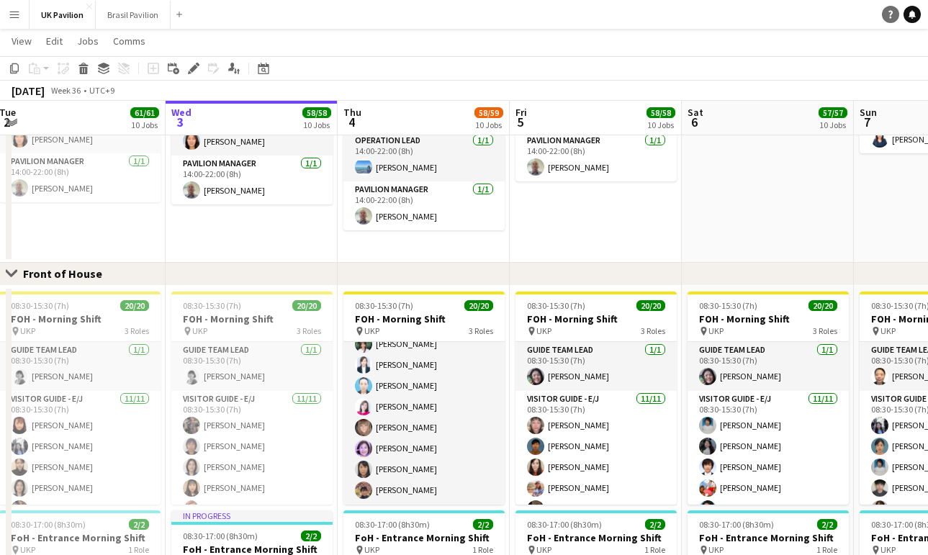
click at [893, 17] on icon "Help" at bounding box center [890, 14] width 9 height 9
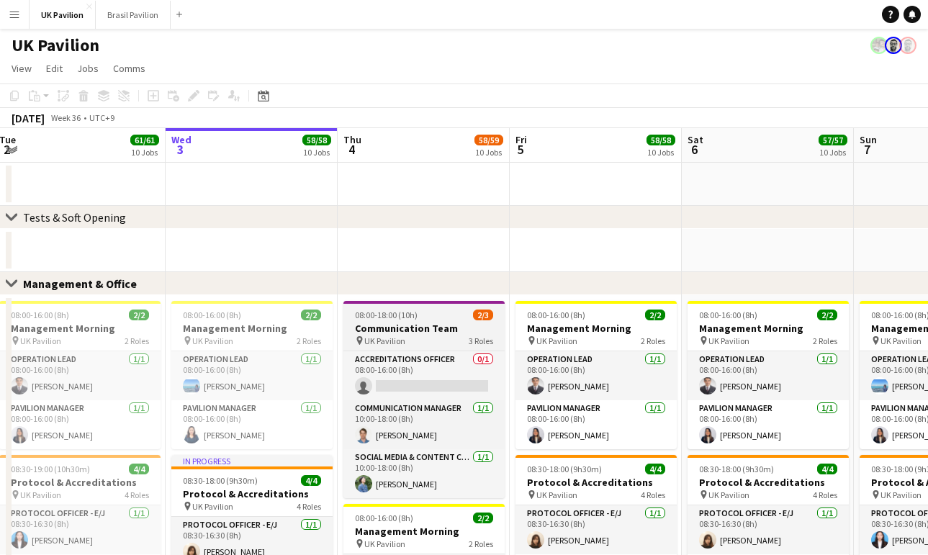
scroll to position [10, 0]
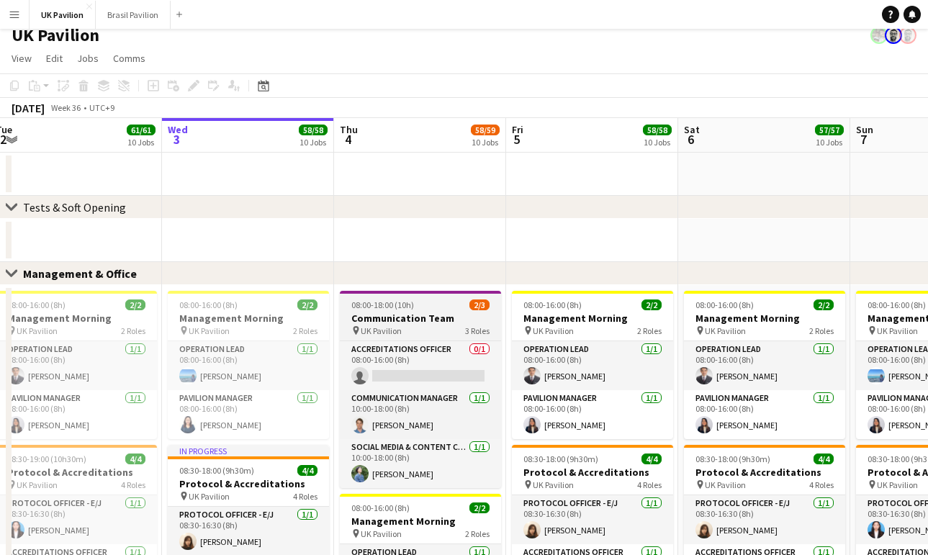
click at [420, 335] on div "pin UK Pavilion 3 Roles" at bounding box center [420, 331] width 161 height 12
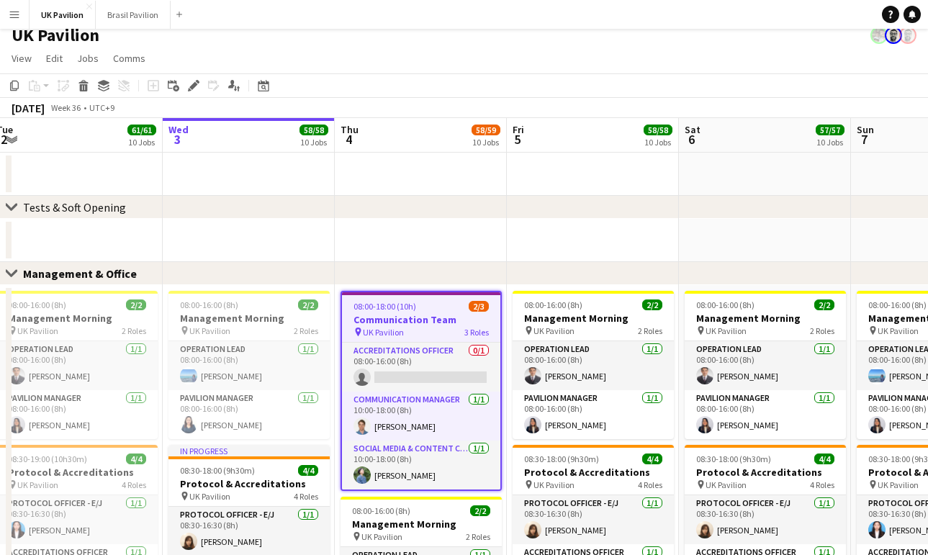
scroll to position [11, 0]
click at [197, 91] on icon "Edit" at bounding box center [194, 85] width 12 height 12
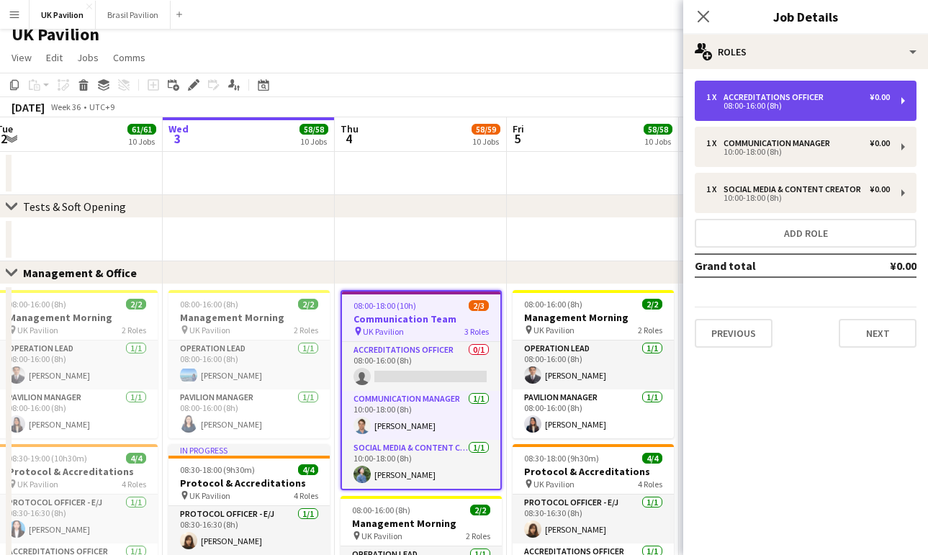
click at [856, 96] on div "1 x Accreditations Officer ¥0.00" at bounding box center [798, 97] width 184 height 10
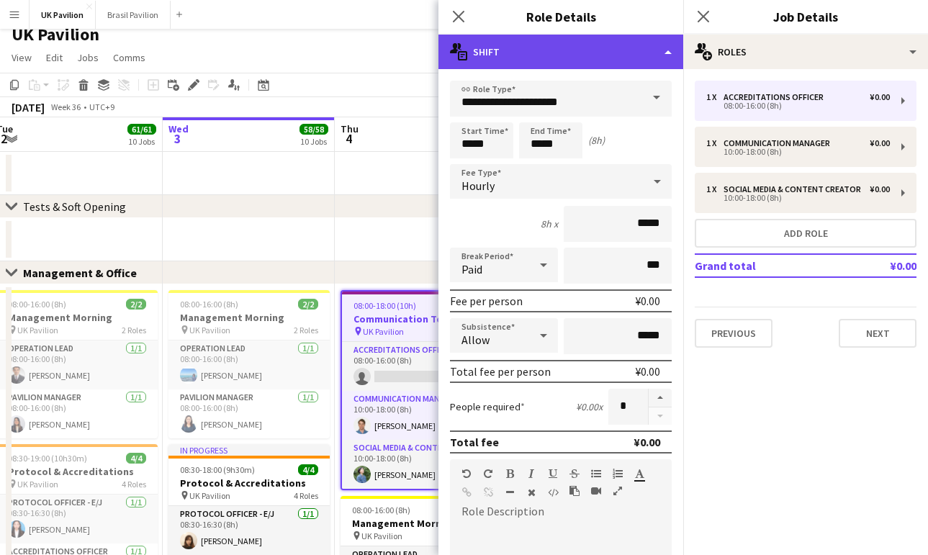
click at [667, 49] on div "multiple-actions-text Shift" at bounding box center [561, 52] width 245 height 35
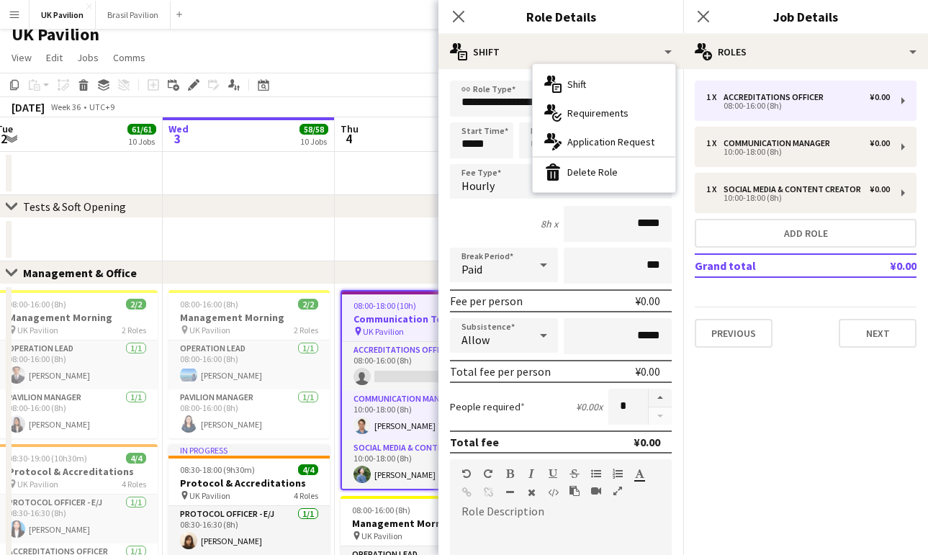
click at [616, 171] on div "bin-2 Delete Role" at bounding box center [604, 172] width 143 height 29
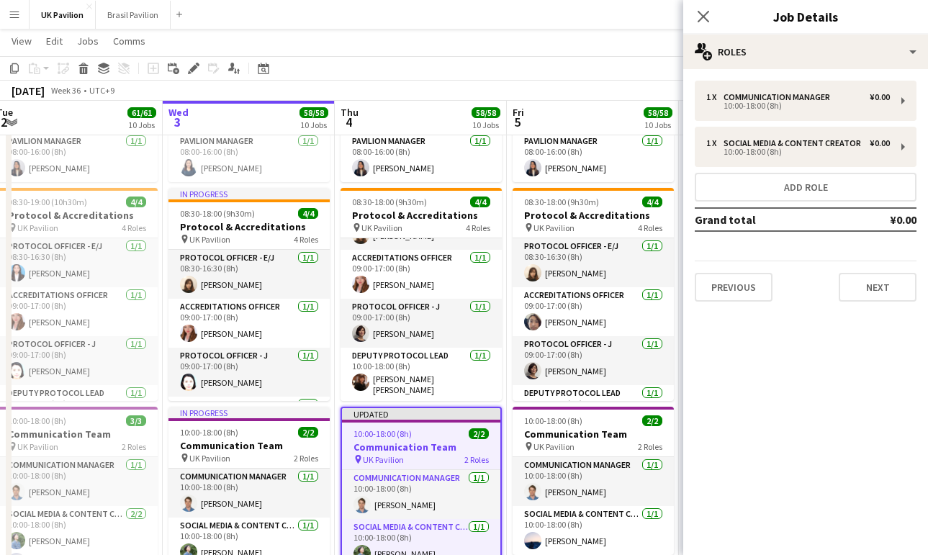
scroll to position [53, 0]
click at [435, 454] on h3 "Communication Team" at bounding box center [421, 447] width 158 height 13
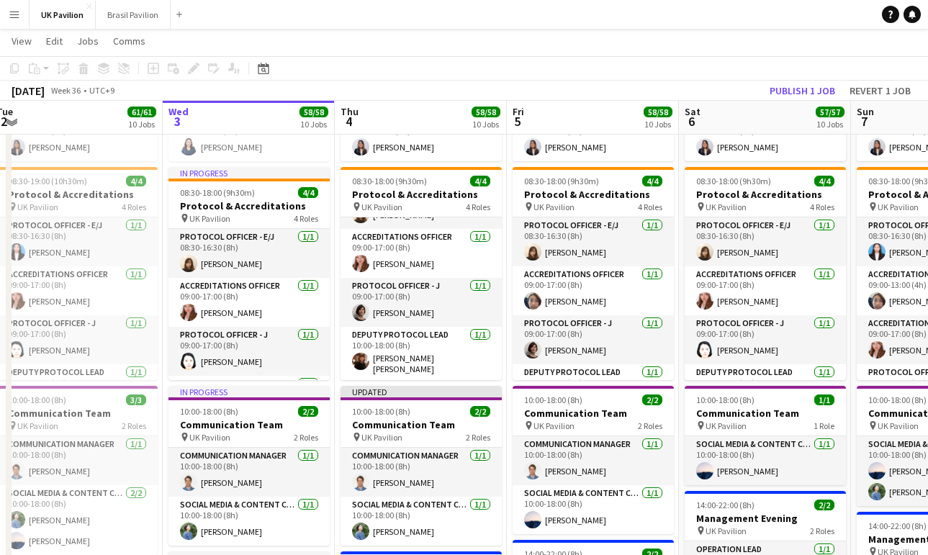
scroll to position [289, 0]
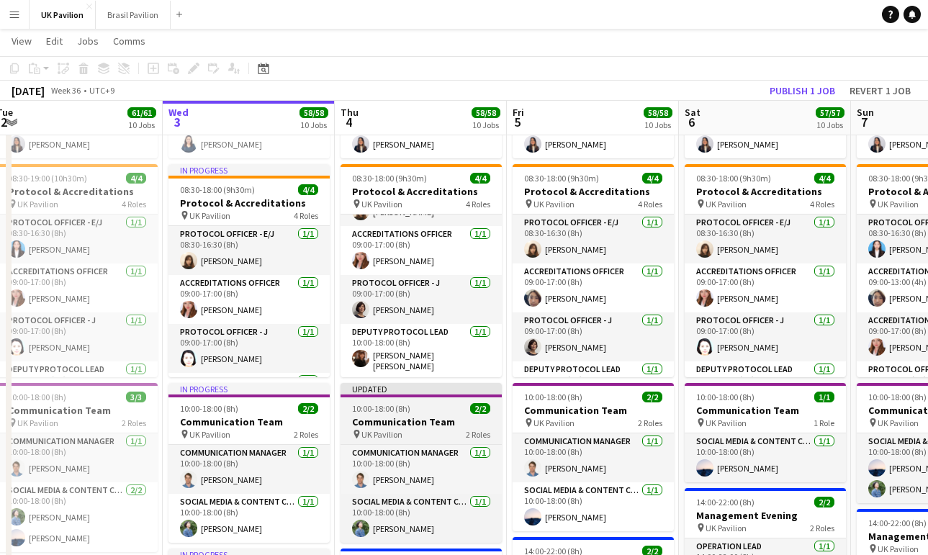
click at [401, 428] on h3 "Communication Team" at bounding box center [421, 421] width 161 height 13
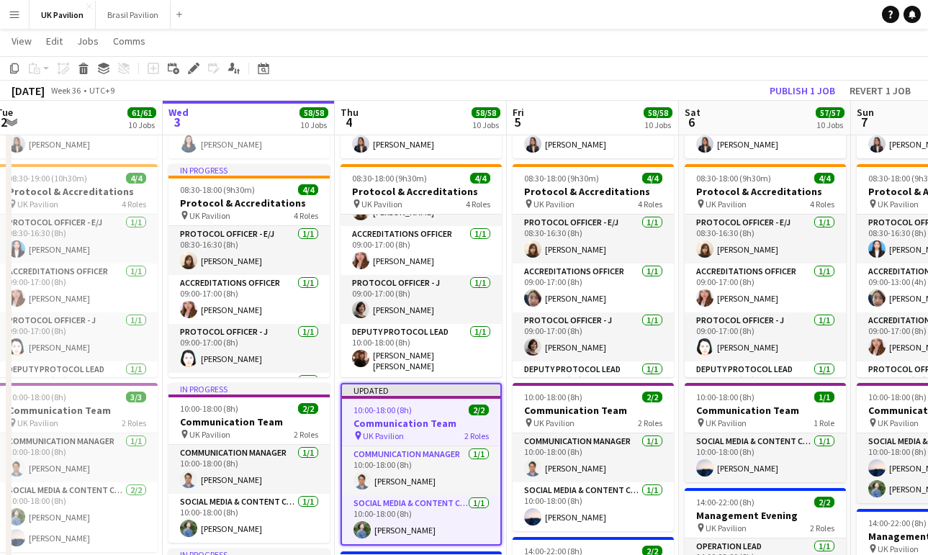
click at [580, 53] on app-page-menu "View Day view expanded Day view collapsed Month view Date picker Jump to [DATE]…" at bounding box center [464, 42] width 928 height 27
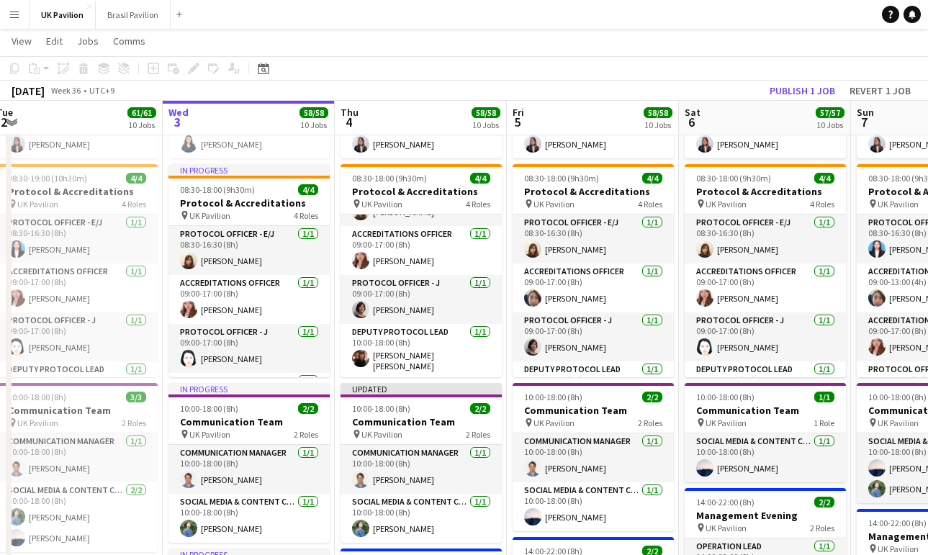
scroll to position [290, 0]
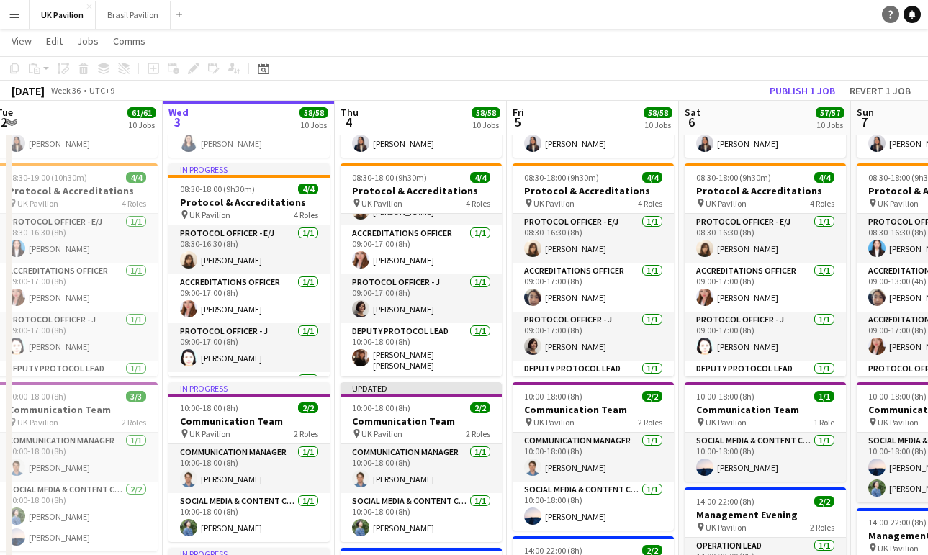
click at [889, 15] on icon "Help" at bounding box center [890, 14] width 9 height 9
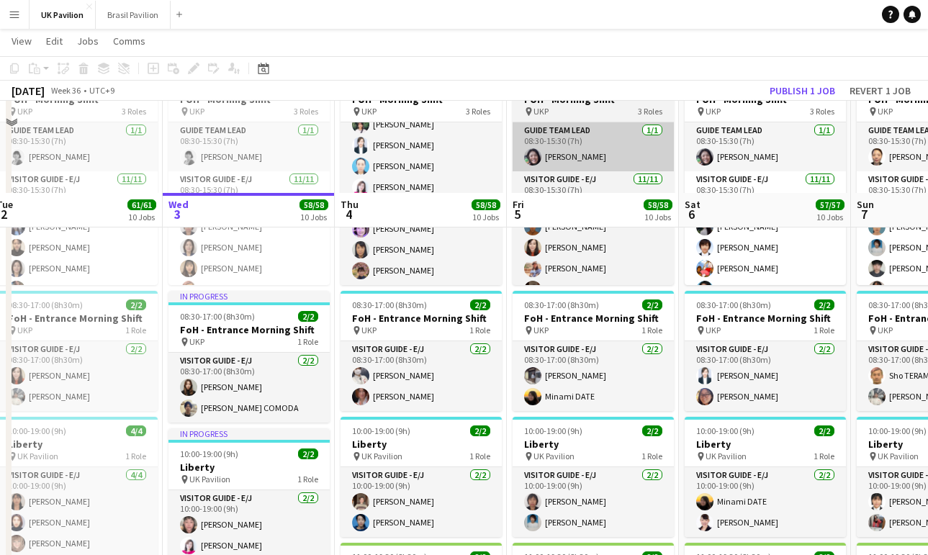
scroll to position [1079, 0]
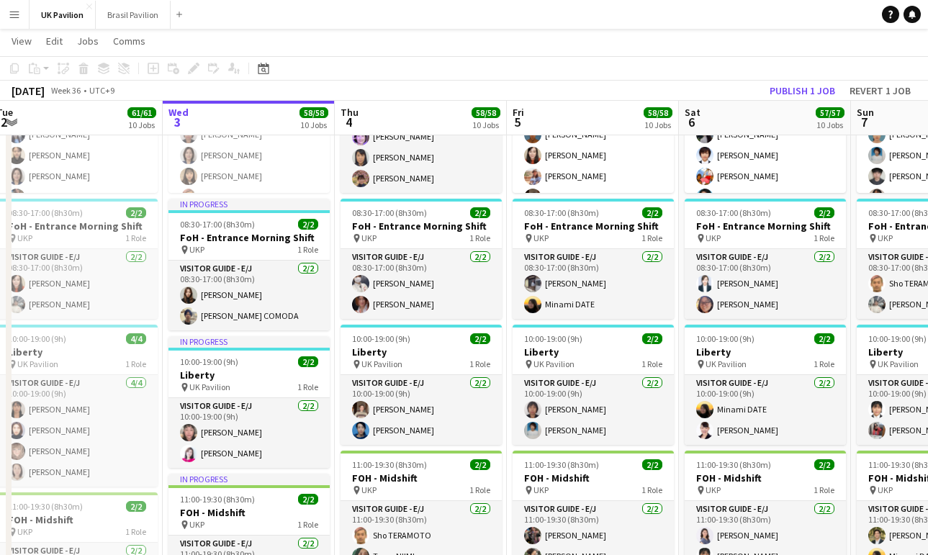
drag, startPoint x: 314, startPoint y: 85, endPoint x: 314, endPoint y: 76, distance: 8.6
click at [315, 79] on div "Copy Paste Paste Command V Paste with crew Command Shift V Paste linked Job [GE…" at bounding box center [464, 78] width 928 height 45
